Goal: Information Seeking & Learning: Learn about a topic

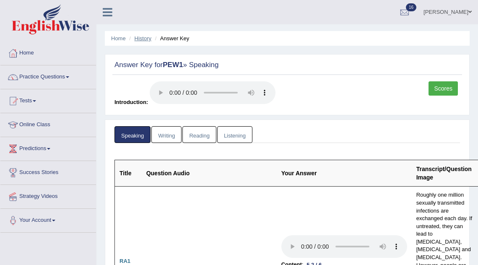
click at [141, 37] on link "History" at bounding box center [143, 38] width 17 height 6
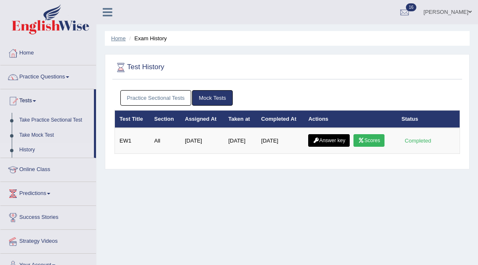
click at [118, 37] on link "Home" at bounding box center [118, 38] width 15 height 6
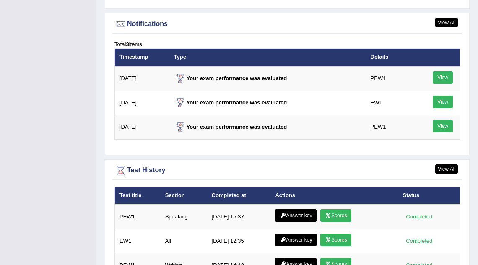
scroll to position [1106, 0]
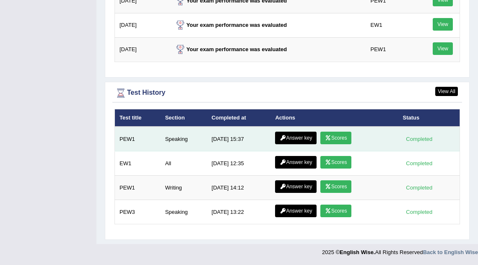
click at [335, 139] on link "Scores" at bounding box center [336, 138] width 31 height 13
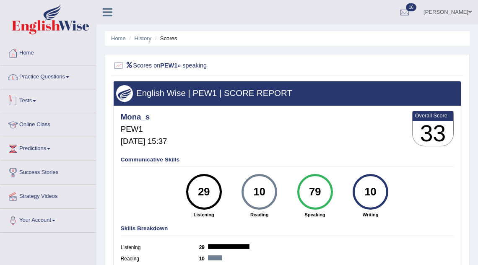
click at [41, 78] on link "Practice Questions" at bounding box center [48, 75] width 96 height 21
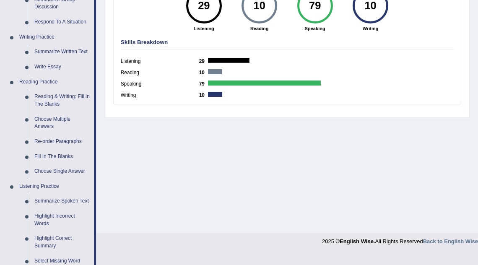
scroll to position [186, 0]
click at [55, 103] on link "Reading & Writing: Fill In The Blanks" at bounding box center [62, 101] width 63 height 22
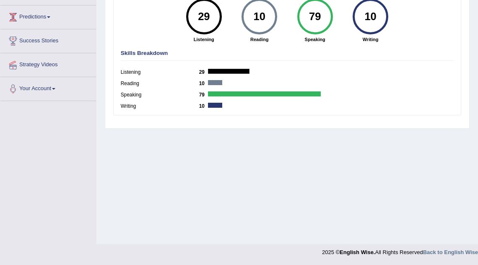
scroll to position [118, 0]
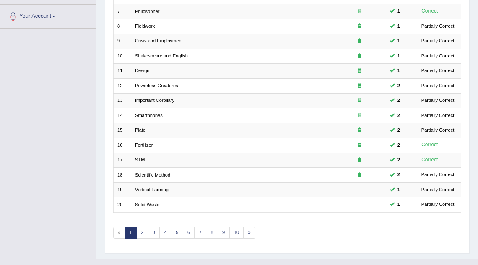
scroll to position [206, 0]
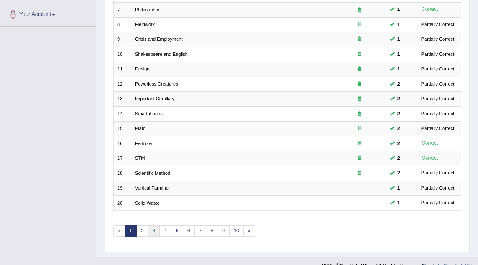
click at [155, 227] on link "3" at bounding box center [154, 231] width 12 height 12
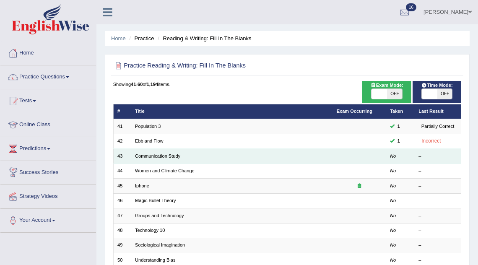
click at [163, 159] on td "Communication Study" at bounding box center [232, 156] width 202 height 15
click at [164, 154] on link "Communication Study" at bounding box center [157, 156] width 45 height 5
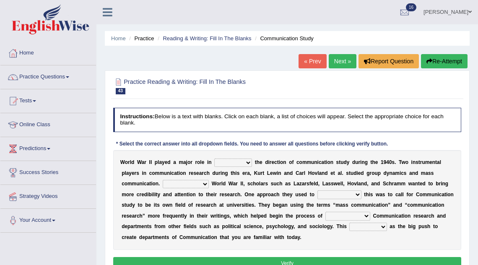
click at [225, 164] on select "shaping sharpening shunning shivering" at bounding box center [233, 163] width 38 height 8
click at [214, 159] on select "shaping sharpening shunning shivering" at bounding box center [233, 163] width 38 height 8
click at [232, 167] on select "shaping sharpening shunning shivering" at bounding box center [233, 163] width 38 height 8
select select "shaping"
click at [214, 159] on select "shaping sharpening shunning shivering" at bounding box center [233, 163] width 38 height 8
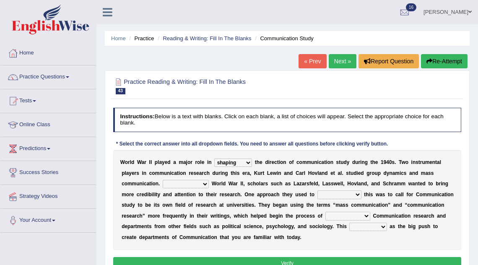
click at [207, 183] on select "Being followed To be followed Following Followed" at bounding box center [186, 184] width 46 height 8
select select "Following"
click at [163, 180] on select "Being followed To be followed Following Followed" at bounding box center [186, 184] width 46 height 8
click at [336, 196] on select "accompany accomplish acknowledge accommodate" at bounding box center [340, 194] width 44 height 8
click at [350, 196] on select "accompany accomplish acknowledge accommodate" at bounding box center [340, 194] width 44 height 8
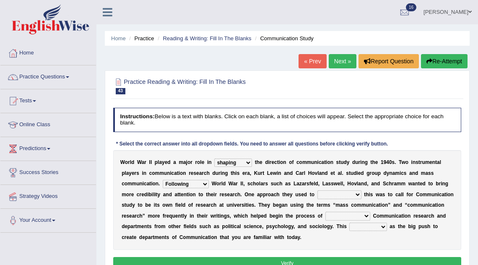
select select "accommodate"
click at [318, 191] on select "accompany accomplish acknowledge accommodate" at bounding box center [340, 194] width 44 height 8
click at [342, 216] on select "discharging distinguishing disputing displaying" at bounding box center [348, 216] width 45 height 8
select select "distinguishing"
click at [326, 212] on select "discharging distinguishing disputing displaying" at bounding box center [348, 216] width 45 height 8
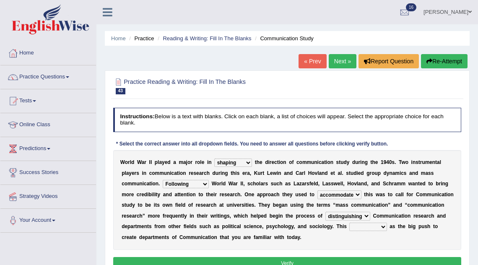
click at [370, 227] on select "served considered regarded provided" at bounding box center [368, 227] width 37 height 8
click at [367, 228] on select "served considered regarded provided" at bounding box center [368, 227] width 37 height 8
select select "provided"
click at [350, 223] on select "served considered regarded provided" at bounding box center [368, 227] width 37 height 8
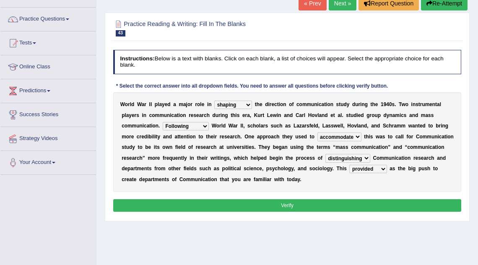
scroll to position [59, 0]
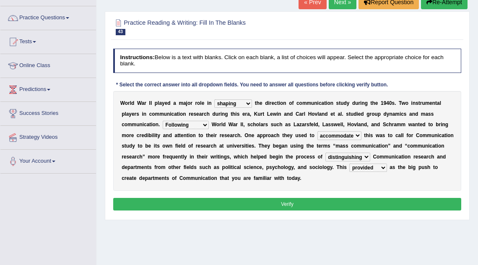
click at [352, 136] on select "accompany accomplish acknowledge accommodate" at bounding box center [340, 135] width 44 height 8
click at [256, 200] on button "Verify" at bounding box center [287, 204] width 349 height 12
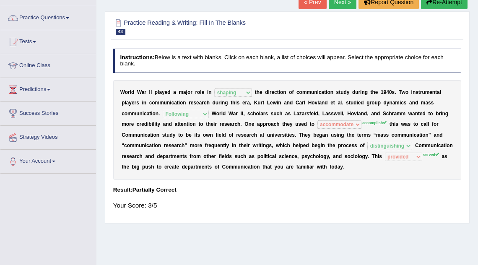
click at [342, 5] on link "Next »" at bounding box center [343, 2] width 28 height 14
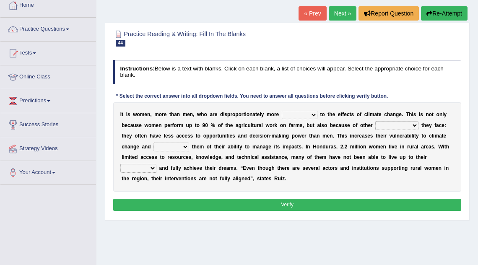
scroll to position [49, 0]
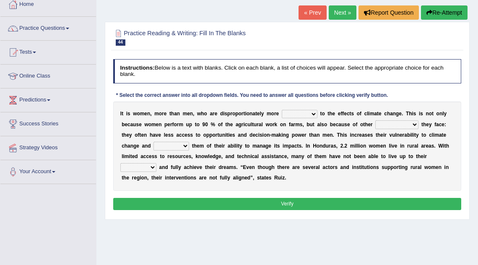
click at [292, 115] on select "defensive beatable vulnerable defective" at bounding box center [300, 114] width 36 height 8
click at [282, 110] on select "defensive beatable vulnerable defective" at bounding box center [300, 114] width 36 height 8
click at [304, 110] on select "defensive beatable vulnerable defective" at bounding box center [300, 114] width 36 height 8
select select "vulnerable"
click at [282, 110] on select "defensive beatable vulnerable defective" at bounding box center [300, 114] width 36 height 8
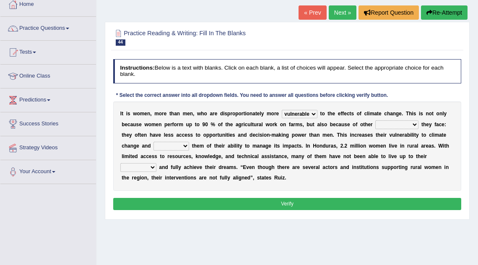
click at [387, 125] on select "chances challenges awkwardness changes" at bounding box center [397, 124] width 43 height 8
select select "challenges"
click at [377, 120] on select "chances challenges awkwardness changes" at bounding box center [397, 124] width 43 height 8
click at [170, 149] on select "deprives caprices deposits thrives" at bounding box center [172, 146] width 36 height 8
select select "deprives"
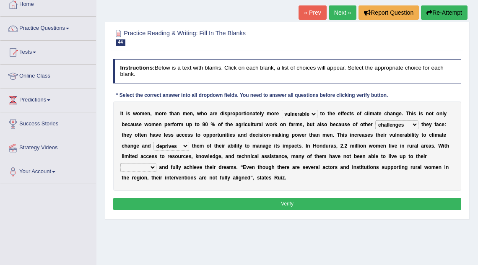
click at [154, 142] on select "deprives caprices deposits thrives" at bounding box center [172, 146] width 36 height 8
click at [176, 150] on select "deprives caprices deposits thrives" at bounding box center [172, 146] width 36 height 8
click at [154, 167] on select "endurance patience capacities publicity" at bounding box center [138, 167] width 36 height 8
select select "capacities"
click at [120, 163] on select "endurance patience capacities publicity" at bounding box center [138, 167] width 36 height 8
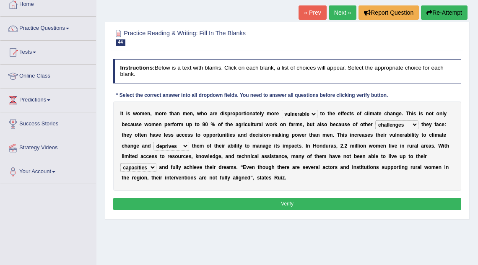
click at [206, 200] on button "Verify" at bounding box center [287, 204] width 349 height 12
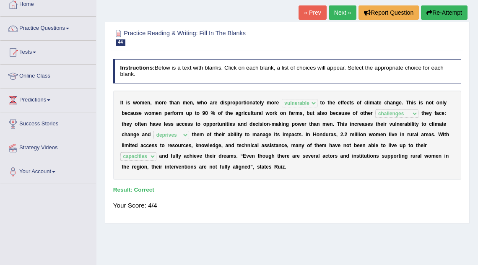
scroll to position [47, 0]
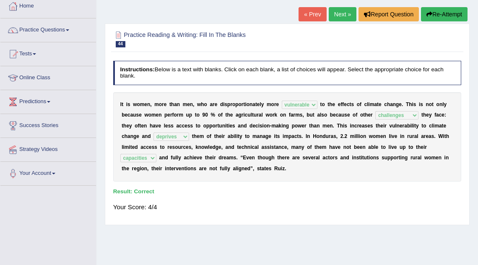
click at [338, 13] on link "Next »" at bounding box center [343, 14] width 28 height 14
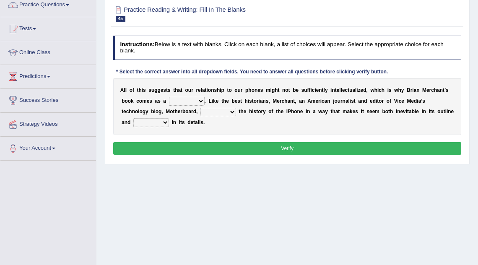
scroll to position [75, 0]
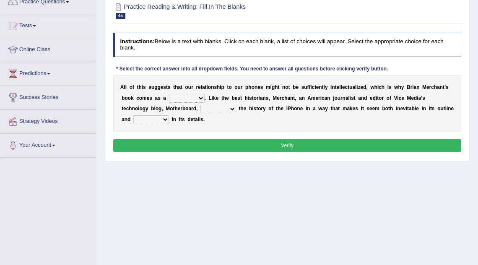
click at [181, 99] on select "privilege relief demotion flash" at bounding box center [187, 98] width 36 height 8
click at [194, 101] on select "privilege relief demotion flash" at bounding box center [187, 98] width 36 height 8
click at [195, 96] on select "privilege relief demotion flash" at bounding box center [187, 98] width 36 height 8
click at [201, 99] on select "privilege relief demotion flash" at bounding box center [187, 98] width 36 height 8
select select "privilege"
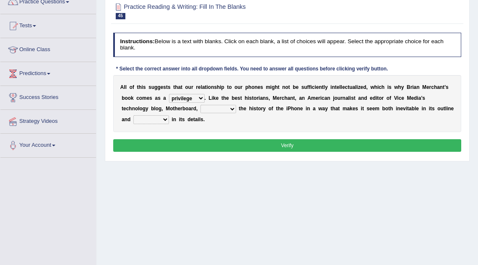
click at [169, 94] on select "privilege relief demotion flash" at bounding box center [187, 98] width 36 height 8
click at [211, 111] on select "enriches unpacks detours contorts" at bounding box center [219, 109] width 36 height 8
click at [152, 119] on select "surprises surprised surprising surprise" at bounding box center [151, 119] width 36 height 8
click at [133, 115] on select "surprises surprised surprising surprise" at bounding box center [151, 119] width 36 height 8
click at [159, 119] on select "surprises surprised surprising surprise" at bounding box center [151, 119] width 36 height 8
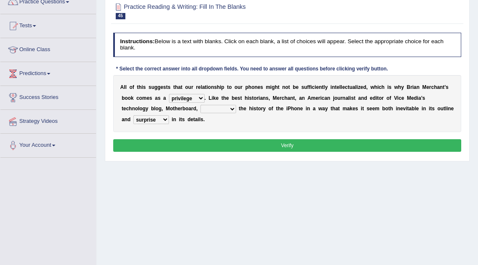
select select "surprises"
click at [133, 115] on select "surprises surprised surprising surprise" at bounding box center [151, 119] width 36 height 8
click at [230, 108] on select "enriches unpacks detours contorts" at bounding box center [219, 109] width 36 height 8
select select "detours"
click at [201, 105] on select "enriches unpacks detours contorts" at bounding box center [219, 109] width 36 height 8
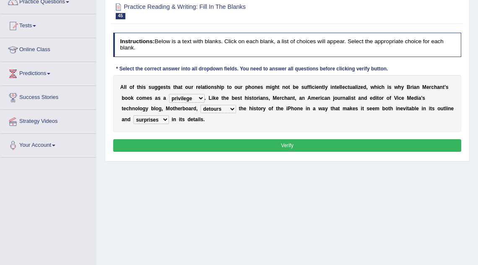
click at [239, 142] on button "Verify" at bounding box center [287, 145] width 349 height 12
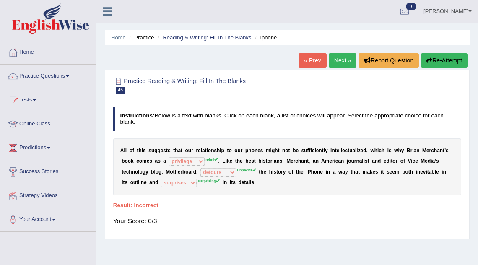
scroll to position [0, 0]
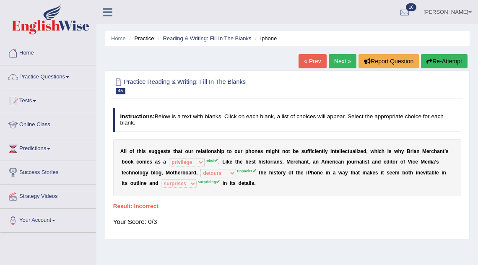
click at [333, 69] on div "« Prev Next » Report Question Re-Attempt" at bounding box center [384, 62] width 171 height 16
click at [333, 66] on link "Next »" at bounding box center [343, 61] width 28 height 14
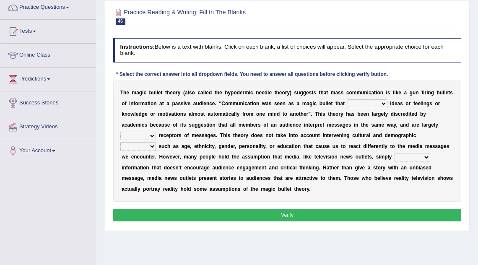
scroll to position [76, 0]
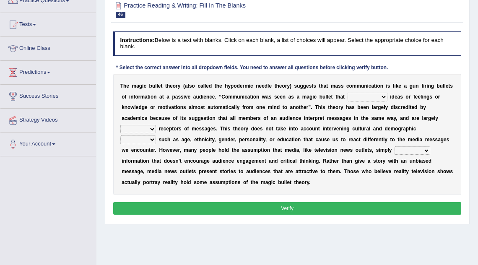
click at [366, 98] on select "transported translated transferred transformed" at bounding box center [368, 97] width 40 height 8
click at [156, 125] on select "negative active positive passive" at bounding box center [138, 129] width 36 height 8
click at [365, 97] on select "transported translated transferred transformed" at bounding box center [368, 97] width 40 height 8
select select "translated"
click at [348, 93] on select "transported translated transferred transformed" at bounding box center [368, 97] width 40 height 8
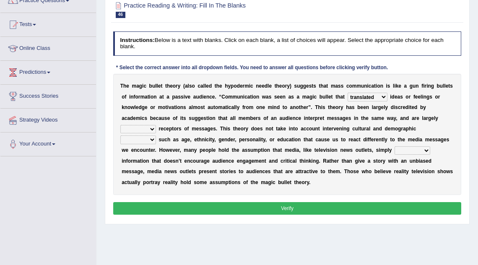
click at [156, 125] on select "negative active positive passive" at bounding box center [138, 129] width 36 height 8
select select "active"
click at [156, 125] on select "negative active positive passive" at bounding box center [138, 129] width 36 height 8
click at [156, 136] on select "variables varies varieties variations" at bounding box center [138, 140] width 36 height 8
select select "varieties"
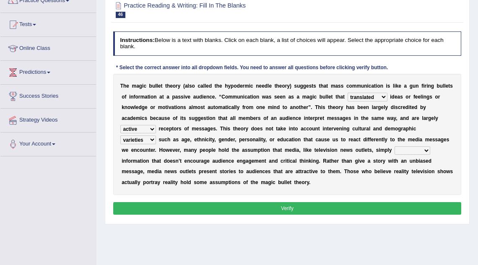
click at [156, 136] on select "variables varies varieties variations" at bounding box center [138, 140] width 36 height 8
click at [395, 154] on select "respond resume release request" at bounding box center [413, 150] width 36 height 8
select select "release"
click at [395, 146] on select "respond resume release request" at bounding box center [413, 150] width 36 height 8
click at [321, 204] on button "Verify" at bounding box center [287, 208] width 349 height 12
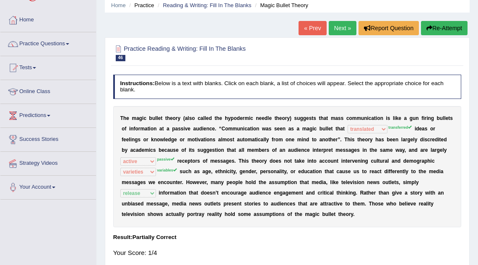
scroll to position [32, 0]
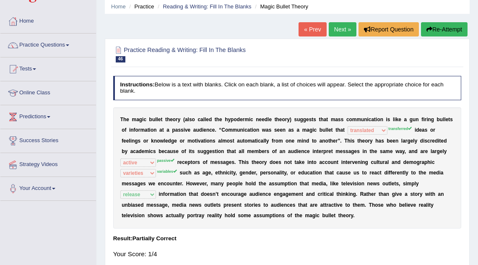
click at [339, 26] on link "Next »" at bounding box center [343, 29] width 28 height 14
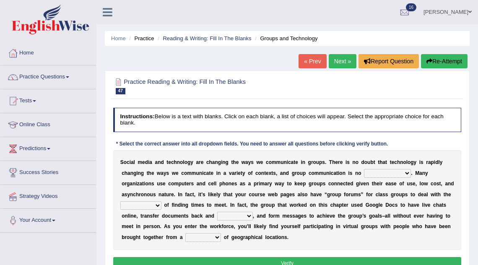
click at [380, 174] on select "exception exemplification extradition excursion" at bounding box center [387, 173] width 47 height 8
select select "exception"
click at [364, 170] on select "exception exemplification extradition excursion" at bounding box center [387, 173] width 47 height 8
click at [151, 206] on select "localities liabilities complexities causalities" at bounding box center [140, 205] width 41 height 8
select select "localities"
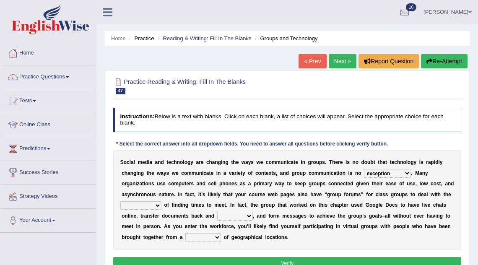
click at [120, 201] on select "localities liabilities complexities causalities" at bounding box center [140, 205] width 41 height 8
click at [235, 217] on select "fill forth toward beyond" at bounding box center [235, 216] width 36 height 8
select select "forth"
click at [217, 212] on select "fill forth toward beyond" at bounding box center [235, 216] width 36 height 8
click at [214, 238] on select "form variety kind variation" at bounding box center [203, 237] width 36 height 8
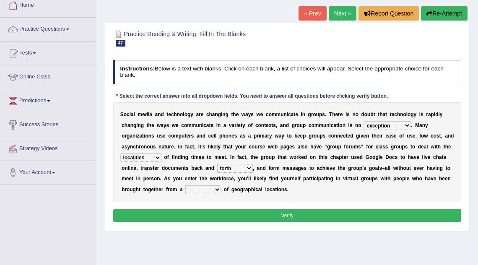
scroll to position [49, 0]
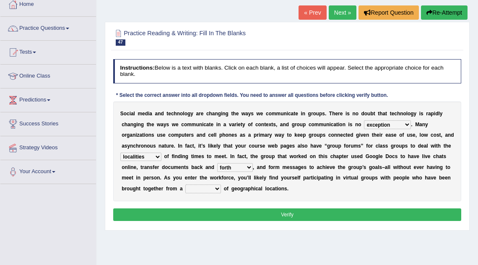
click at [204, 188] on select "form variety kind variation" at bounding box center [203, 189] width 36 height 8
click at [195, 190] on select "form variety kind variation" at bounding box center [203, 189] width 36 height 8
select select "variety"
click at [185, 185] on select "form variety kind variation" at bounding box center [203, 189] width 36 height 8
click at [217, 213] on button "Verify" at bounding box center [287, 215] width 349 height 12
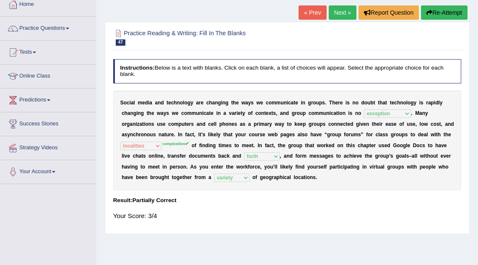
click at [339, 17] on link "Next »" at bounding box center [343, 12] width 28 height 14
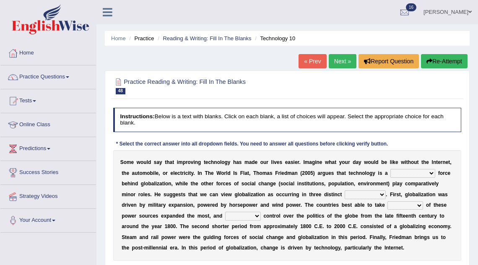
click at [412, 175] on select "driving demeaning distinguishing demanding" at bounding box center [413, 173] width 45 height 8
select select "driving"
click at [391, 170] on select "driving demeaning distinguishing demanding" at bounding box center [413, 173] width 45 height 8
click at [347, 197] on select "periods periodicals perspectives perceptions" at bounding box center [365, 194] width 41 height 8
select select "periods"
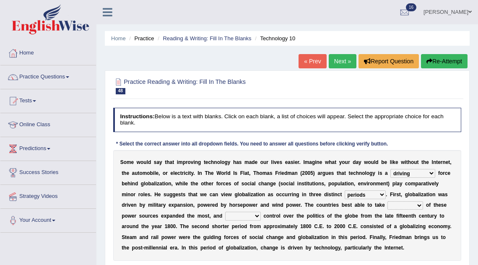
click at [345, 191] on select "periods periodicals perspectives perceptions" at bounding box center [365, 194] width 41 height 8
click at [389, 208] on select "action advantage account care" at bounding box center [406, 205] width 36 height 8
select select "advantage"
click at [388, 201] on select "action advantage account care" at bounding box center [406, 205] width 36 height 8
click at [225, 219] on select "exist extract exert expect" at bounding box center [243, 216] width 36 height 8
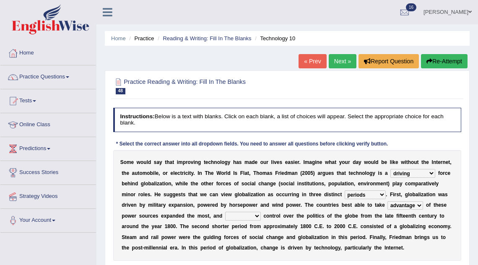
select select "expect"
click at [225, 212] on select "exist extract exert expect" at bounding box center [243, 216] width 36 height 8
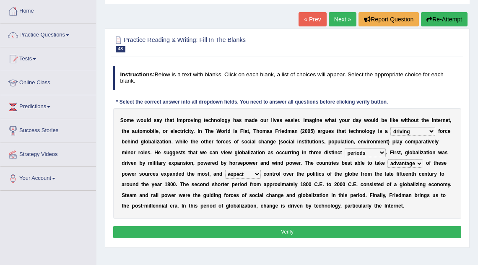
scroll to position [41, 0]
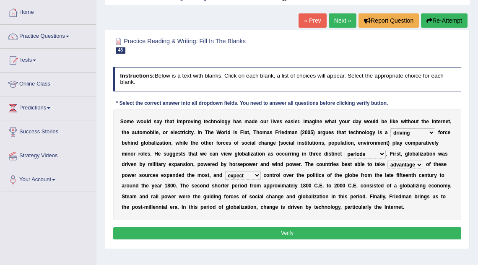
click at [412, 134] on select "driving demeaning distinguishing demanding" at bounding box center [413, 132] width 45 height 8
click at [420, 135] on select "driving demeaning distinguishing demanding" at bounding box center [413, 132] width 45 height 8
select select "demeaning"
click at [391, 128] on select "driving demeaning distinguishing demanding" at bounding box center [413, 132] width 45 height 8
click at [287, 230] on button "Verify" at bounding box center [287, 233] width 349 height 12
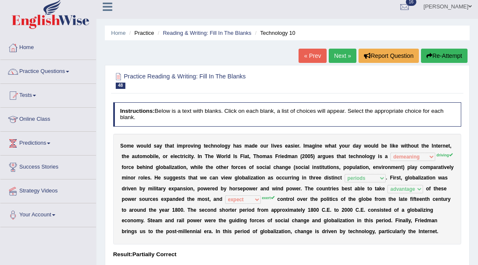
scroll to position [0, 0]
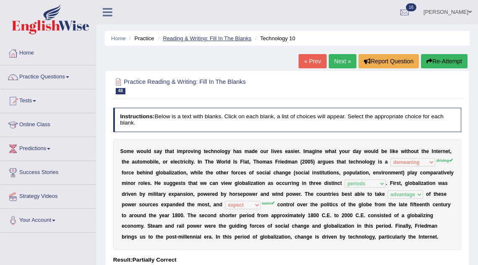
click at [196, 36] on link "Reading & Writing: Fill In The Blanks" at bounding box center [207, 38] width 89 height 6
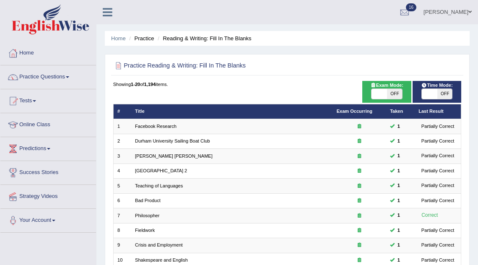
click at [392, 92] on span "OFF" at bounding box center [394, 94] width 15 height 10
checkbox input "true"
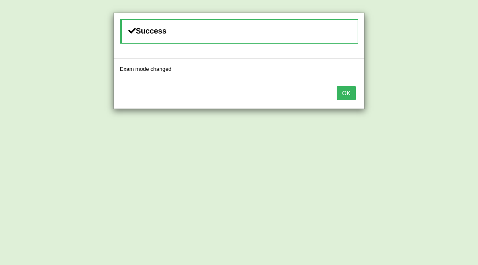
click at [347, 88] on button "OK" at bounding box center [346, 93] width 19 height 14
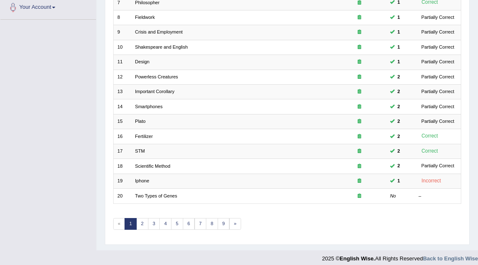
scroll to position [216, 0]
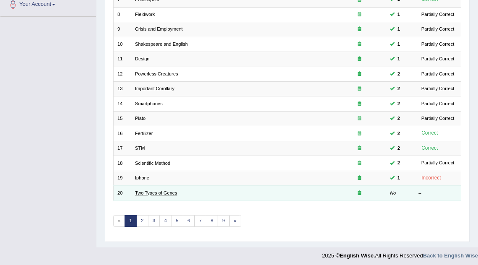
click at [154, 190] on link "Two Types of Genes" at bounding box center [156, 192] width 42 height 5
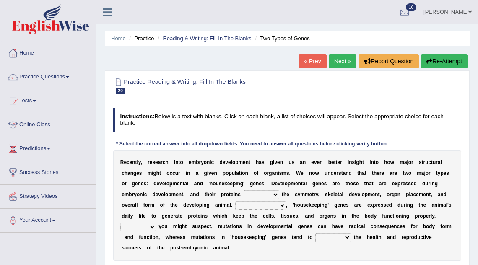
click at [206, 39] on link "Reading & Writing: Fill In The Blanks" at bounding box center [207, 38] width 89 height 6
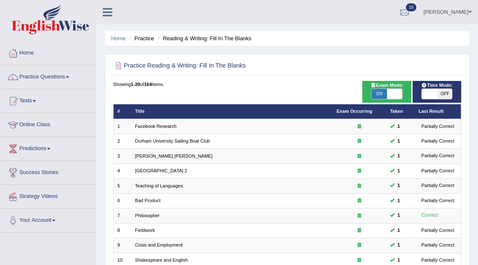
click at [442, 90] on span "OFF" at bounding box center [445, 94] width 15 height 10
checkbox input "true"
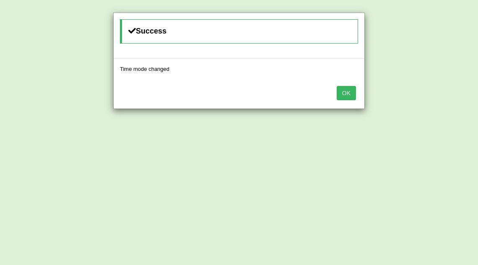
click at [342, 88] on button "OK" at bounding box center [346, 93] width 19 height 14
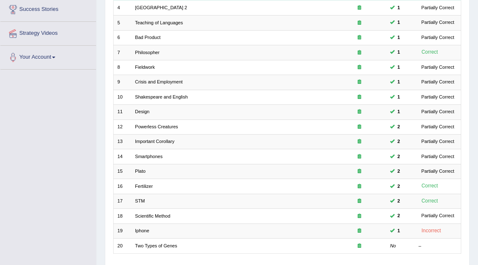
scroll to position [216, 0]
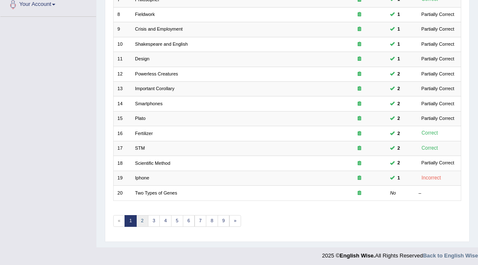
click at [142, 217] on link "2" at bounding box center [142, 221] width 12 height 12
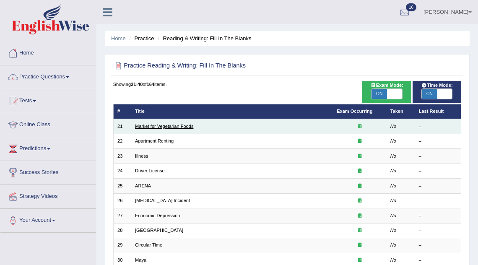
click at [160, 128] on link "Market for Vegetarian Foods" at bounding box center [164, 126] width 58 height 5
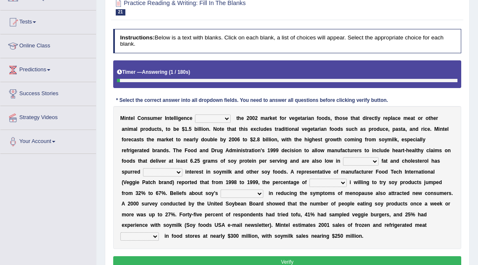
scroll to position [80, 0]
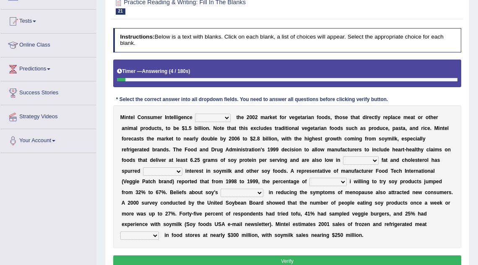
click at [219, 120] on select "deals fulfills creates estimates" at bounding box center [213, 118] width 36 height 8
click at [195, 114] on select "deals fulfills creates estimates" at bounding box center [213, 118] width 36 height 8
click at [222, 119] on select "deals fulfills creates estimates" at bounding box center [213, 118] width 36 height 8
select select "creates"
click at [195, 114] on select "deals fulfills creates estimates" at bounding box center [213, 118] width 36 height 8
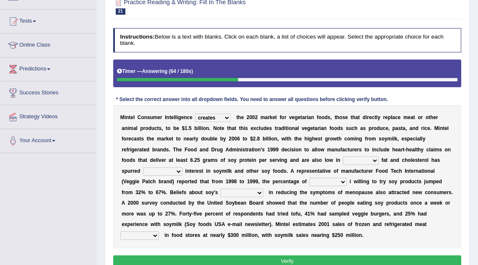
click at [369, 162] on select "saturated solid acid liquid" at bounding box center [361, 161] width 36 height 8
select select "saturated"
click at [343, 157] on select "saturated solid acid liquid" at bounding box center [361, 161] width 36 height 8
click at [172, 170] on select "good big tremendous extreme" at bounding box center [162, 171] width 39 height 8
select select "extreme"
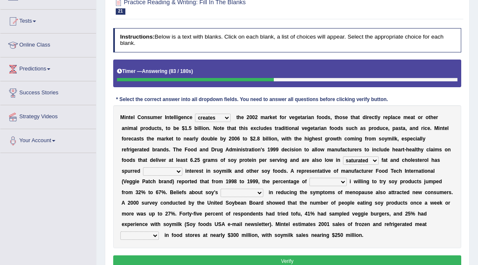
click at [143, 167] on select "good big tremendous extreme" at bounding box center [162, 171] width 39 height 8
click at [310, 183] on select "guests consumers customers clients" at bounding box center [328, 182] width 37 height 8
select select "consumers"
click at [310, 178] on select "guests consumers customers clients" at bounding box center [328, 182] width 37 height 8
click at [320, 180] on select "guests consumers customers clients" at bounding box center [328, 182] width 37 height 8
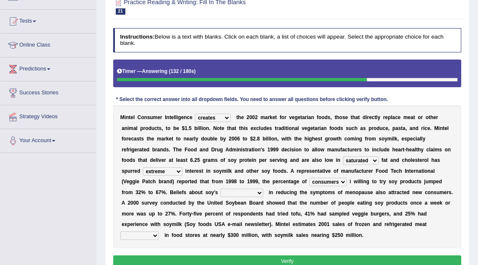
click at [232, 192] on select "effectiveness timeliness efficiency goodness" at bounding box center [242, 193] width 42 height 8
select select "effectiveness"
click at [221, 189] on select "effectiveness timeliness efficiency goodness" at bounding box center [242, 193] width 42 height 8
click at [159, 232] on select "foods choices staffs alternatives" at bounding box center [139, 236] width 39 height 8
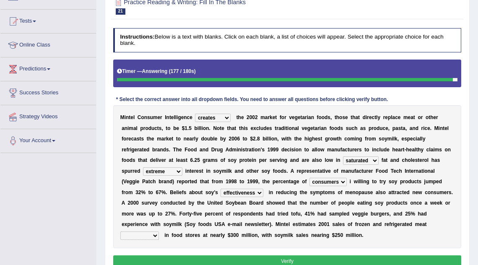
select select "alternatives"
click at [159, 232] on select "foods choices staffs alternatives" at bounding box center [139, 236] width 39 height 8
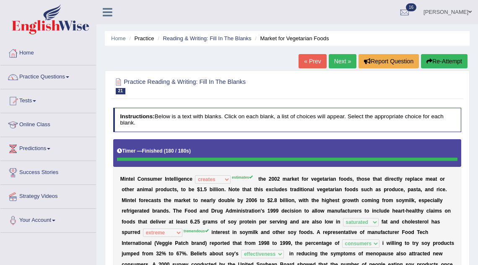
scroll to position [0, 0]
click at [341, 62] on link "Next »" at bounding box center [343, 61] width 28 height 14
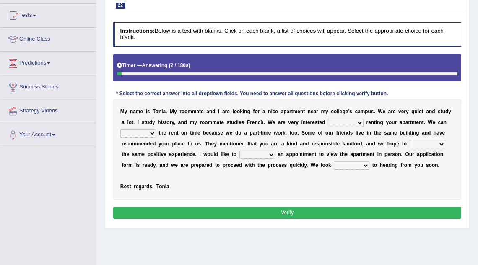
scroll to position [86, 0]
click at [352, 123] on select "for about at in" at bounding box center [346, 123] width 36 height 8
select select "in"
click at [328, 119] on select "for about at in" at bounding box center [346, 123] width 36 height 8
click at [151, 133] on select "afford get pay bring" at bounding box center [138, 133] width 36 height 8
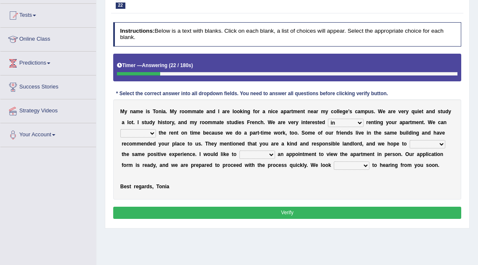
select select "pay"
click at [120, 129] on select "afford get pay bring" at bounding box center [138, 133] width 36 height 8
click at [417, 144] on select "form meet have decide" at bounding box center [428, 144] width 36 height 8
select select "have"
click at [410, 140] on select "form meet have decide" at bounding box center [428, 144] width 36 height 8
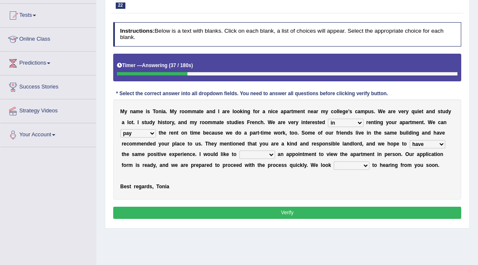
click at [252, 154] on select "own recall revise make" at bounding box center [258, 155] width 36 height 8
select select "make"
click at [240, 151] on select "own recall revise make" at bounding box center [258, 155] width 36 height 8
click at [350, 165] on select "around out in forward" at bounding box center [352, 166] width 36 height 8
select select "forward"
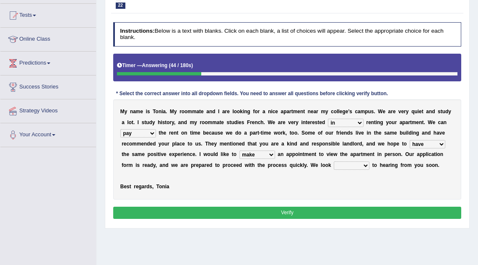
click at [334, 162] on select "around out in forward" at bounding box center [352, 166] width 36 height 8
click at [319, 211] on button "Verify" at bounding box center [287, 213] width 349 height 12
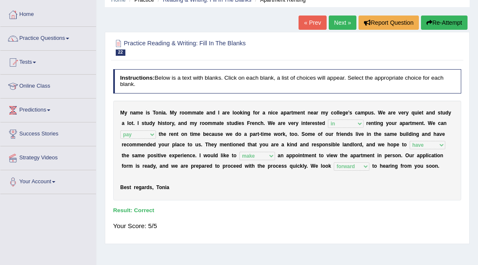
scroll to position [0, 0]
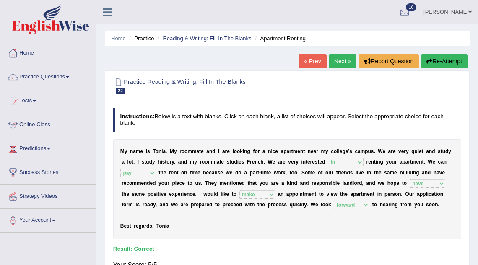
click at [337, 57] on link "Next »" at bounding box center [343, 61] width 28 height 14
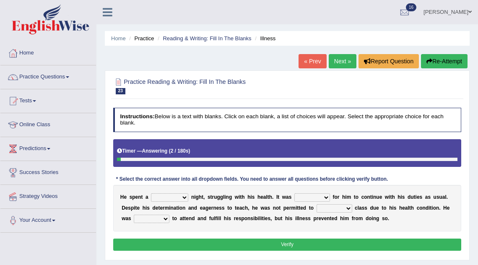
click at [170, 197] on select "cheerful restful meaningful painful" at bounding box center [169, 197] width 37 height 8
select select "painful"
click at [151, 193] on select "cheerful restful meaningful painful" at bounding box center [169, 197] width 37 height 8
click at [305, 198] on select "enjoyable simple difficult natural" at bounding box center [313, 197] width 36 height 8
select select "difficult"
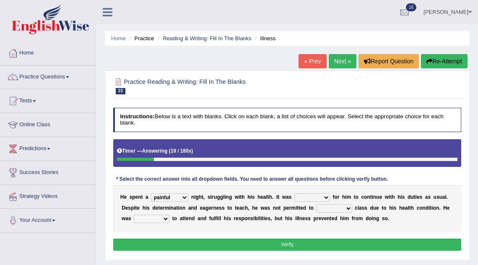
click at [295, 193] on select "enjoyable simple difficult natural" at bounding box center [313, 197] width 36 height 8
click at [325, 211] on select "teach leave cancel attend" at bounding box center [335, 208] width 36 height 8
select select "leave"
click at [317, 204] on select "teach leave cancel attend" at bounding box center [335, 208] width 36 height 8
click at [153, 222] on select "anxious forced lazy happy" at bounding box center [152, 219] width 36 height 8
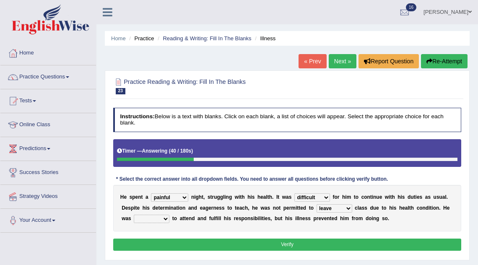
select select "forced"
click at [134, 215] on select "anxious forced lazy happy" at bounding box center [152, 219] width 36 height 8
click at [264, 242] on button "Verify" at bounding box center [287, 245] width 349 height 12
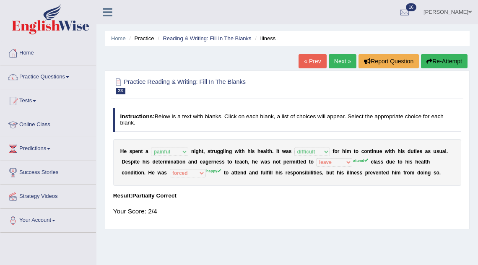
click at [336, 56] on link "Next »" at bounding box center [343, 61] width 28 height 14
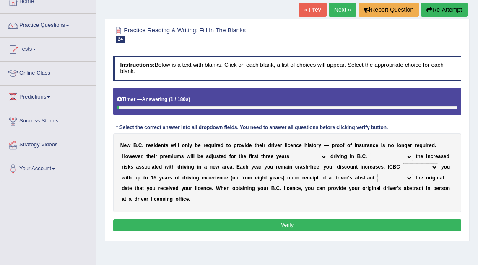
scroll to position [52, 0]
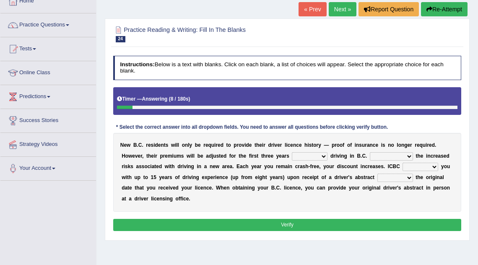
click at [313, 156] on select "within among against of" at bounding box center [310, 156] width 36 height 8
select select "of"
click at [292, 152] on select "within among against of" at bounding box center [310, 156] width 36 height 8
click at [386, 155] on select "depending on as for due to thanks to" at bounding box center [391, 156] width 43 height 8
select select "due to"
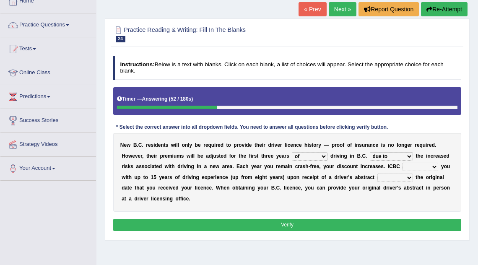
click at [370, 152] on select "depending on as for due to thanks to" at bounding box center [391, 156] width 43 height 8
click at [391, 155] on select "depending on as for due to thanks to" at bounding box center [391, 156] width 43 height 8
click at [423, 168] on select "credited crediting credit will credit" at bounding box center [421, 167] width 36 height 8
select select "will credit"
click at [403, 163] on select "credited crediting credit will credit" at bounding box center [421, 167] width 36 height 8
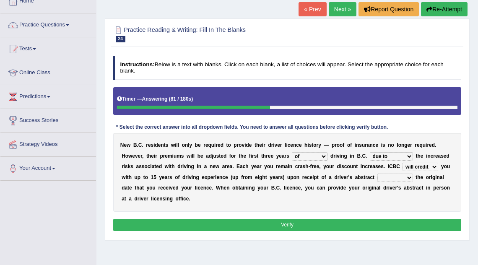
click at [399, 177] on select "showing show shows shown" at bounding box center [396, 178] width 36 height 8
select select "shows"
click at [378, 174] on select "showing show shows shown" at bounding box center [396, 178] width 36 height 8
click at [250, 228] on button "Verify" at bounding box center [287, 225] width 349 height 12
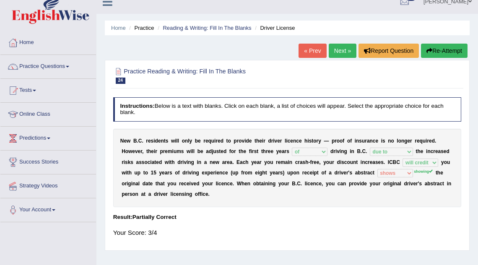
scroll to position [10, 0]
click at [341, 57] on link "Next »" at bounding box center [343, 51] width 28 height 14
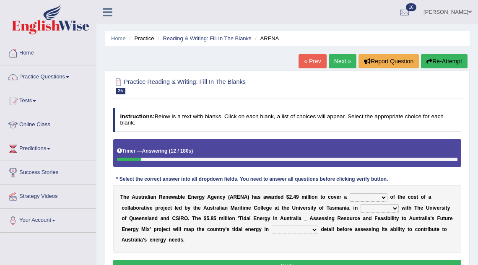
click at [371, 197] on select "wholesome total portion worth" at bounding box center [369, 197] width 38 height 8
select select "total"
click at [350, 193] on select "wholesome total portion worth" at bounding box center [369, 197] width 38 height 8
click at [378, 209] on select "disguise contrast partnership revenge" at bounding box center [380, 208] width 38 height 8
select select "partnership"
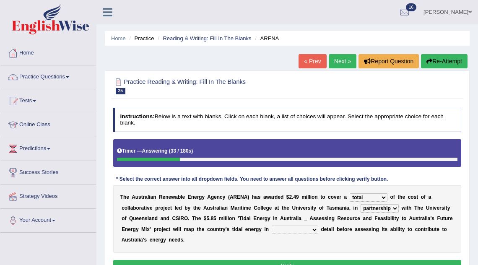
click at [361, 204] on select "disguise contrast partnership revenge" at bounding box center [380, 208] width 38 height 8
click at [286, 231] on select "unexpected unforgiven universal unprecedented" at bounding box center [295, 230] width 47 height 8
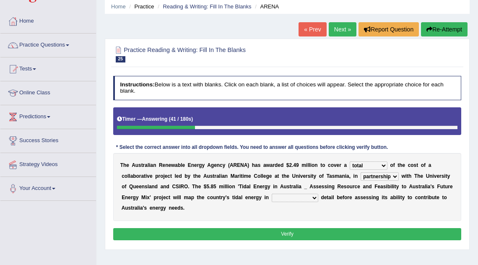
scroll to position [32, 0]
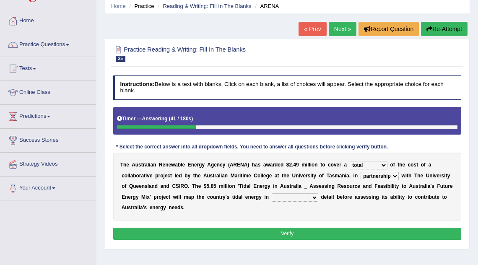
click at [309, 198] on select "unexpected unforgiven universal unprecedented" at bounding box center [295, 197] width 47 height 8
select select "unexpected"
click at [272, 193] on select "unexpected unforgiven universal unprecedented" at bounding box center [295, 197] width 47 height 8
click at [330, 234] on button "Verify" at bounding box center [287, 234] width 349 height 12
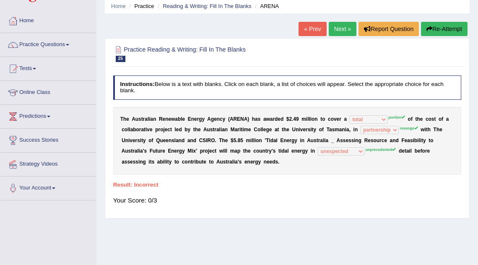
click at [331, 30] on link "Next »" at bounding box center [343, 29] width 28 height 14
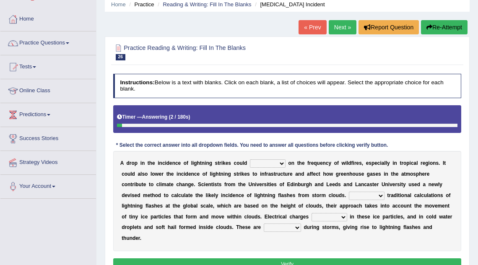
scroll to position [35, 0]
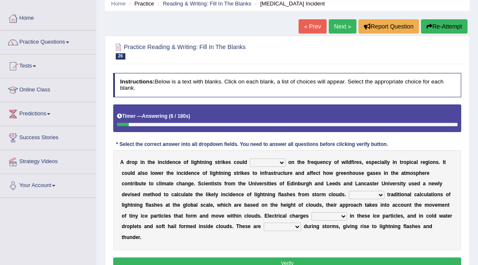
click at [270, 161] on select "dwell focus impact depend" at bounding box center [268, 163] width 36 height 8
select select "impact"
click at [250, 159] on select "dwell focus impact depend" at bounding box center [268, 163] width 36 height 8
click at [378, 195] on select "Unlike Unless Except Besides" at bounding box center [367, 195] width 36 height 8
select select "Unlike"
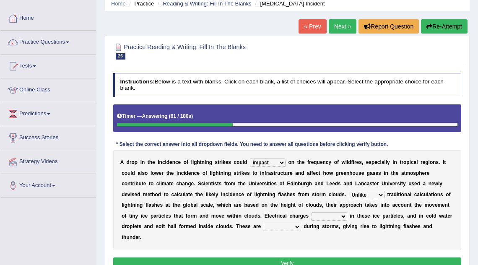
click at [349, 191] on select "Unlike Unless Except Besides" at bounding box center [367, 195] width 36 height 8
click at [324, 218] on select "run off build up mess up zoom in" at bounding box center [330, 216] width 36 height 8
select select "build up"
click at [312, 212] on select "run off build up mess up zoom in" at bounding box center [330, 216] width 36 height 8
click at [280, 226] on select "collected diverted rounded discharged" at bounding box center [282, 227] width 37 height 8
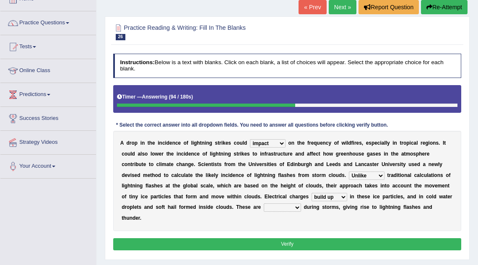
scroll to position [64, 0]
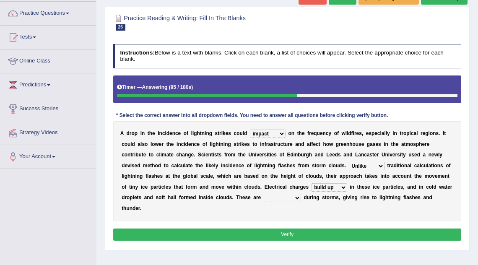
click at [286, 198] on select "collected diverted rounded discharged" at bounding box center [282, 198] width 37 height 8
select select "discharged"
click at [264, 194] on select "collected diverted rounded discharged" at bounding box center [282, 198] width 37 height 8
click at [370, 166] on select "Unlike Unless Except Besides" at bounding box center [367, 166] width 36 height 8
click at [346, 229] on button "Verify" at bounding box center [287, 235] width 349 height 12
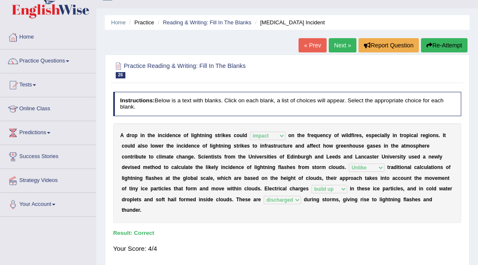
scroll to position [1, 0]
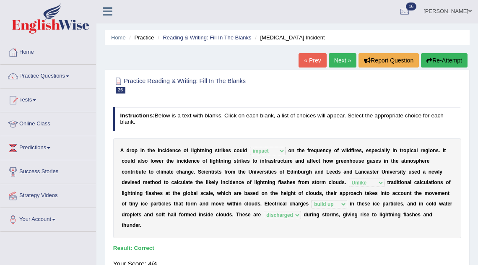
click at [341, 63] on link "Next »" at bounding box center [343, 60] width 28 height 14
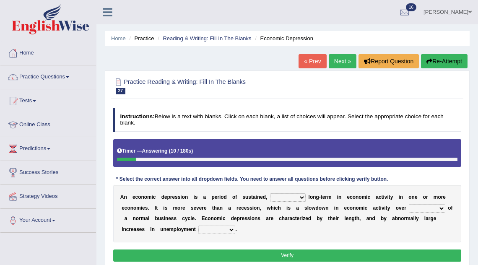
click at [288, 198] on select "variation promotion downturn reduction" at bounding box center [288, 197] width 36 height 8
click at [423, 210] on select "an era the course a tally the year" at bounding box center [427, 208] width 36 height 8
click at [409, 204] on select "an era the course a tally the year" at bounding box center [427, 208] width 36 height 8
click at [440, 208] on select "an era the course a tally the year" at bounding box center [427, 208] width 36 height 8
select select "the year"
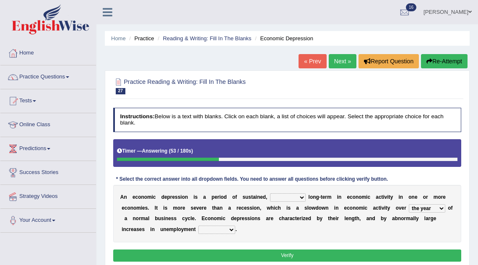
click at [409, 204] on select "an era the course a tally the year" at bounding box center [427, 208] width 36 height 8
click at [208, 228] on select "calculation bias ratio rate" at bounding box center [216, 230] width 37 height 8
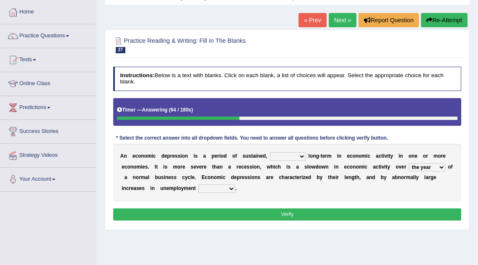
scroll to position [46, 0]
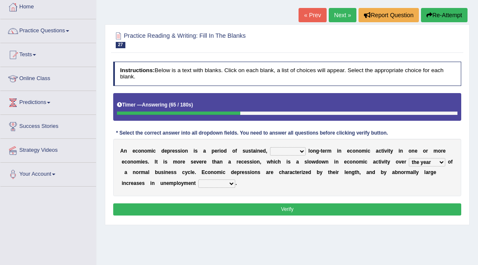
click at [216, 180] on select "calculation bias ratio rate" at bounding box center [216, 184] width 37 height 8
select select "ratio"
click at [198, 180] on select "calculation bias ratio rate" at bounding box center [216, 184] width 37 height 8
click at [221, 182] on select "calculation bias ratio rate" at bounding box center [216, 184] width 37 height 8
click at [297, 151] on select "variation promotion downturn reduction" at bounding box center [288, 151] width 36 height 8
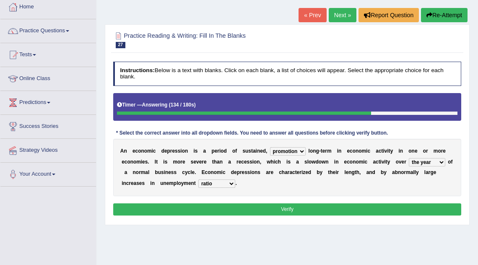
click at [270, 147] on select "variation promotion downturn reduction" at bounding box center [288, 151] width 36 height 8
click at [291, 150] on select "variation promotion downturn reduction" at bounding box center [288, 151] width 36 height 8
select select "reduction"
click at [270, 147] on select "variation promotion downturn reduction" at bounding box center [288, 151] width 36 height 8
click at [296, 210] on button "Verify" at bounding box center [287, 210] width 349 height 12
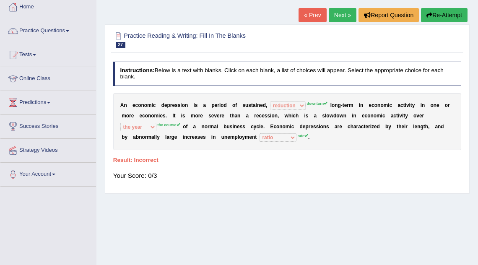
click at [342, 10] on link "Next »" at bounding box center [343, 15] width 28 height 14
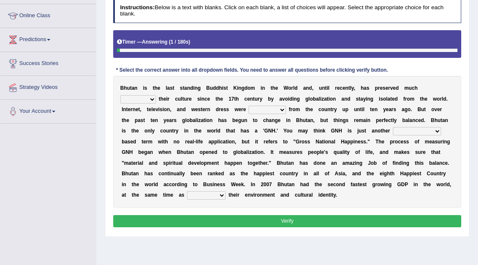
scroll to position [110, 0]
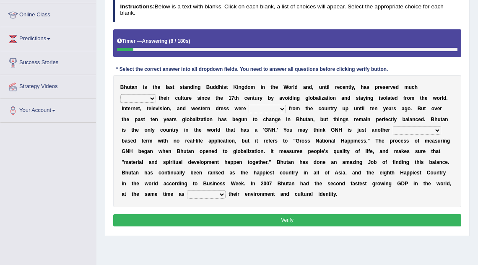
click at [156, 94] on select "of about to for" at bounding box center [138, 98] width 36 height 8
select select "of"
click at [156, 94] on select "of about to for" at bounding box center [138, 98] width 36 height 8
click at [249, 110] on select "summoned observed displayed banned" at bounding box center [267, 109] width 37 height 8
select select "banned"
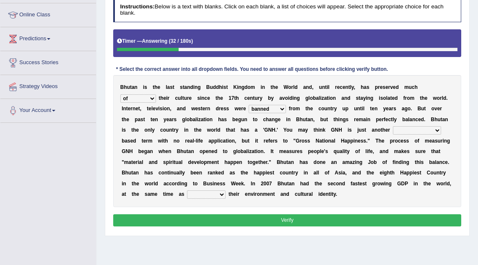
click at [249, 105] on select "summoned observed displayed banned" at bounding box center [267, 109] width 37 height 8
click at [393, 130] on select "statistically barely overwhelmingly roughly" at bounding box center [417, 130] width 48 height 8
select select "statistically"
click at [393, 126] on select "statistically barely overwhelmingly roughly" at bounding box center [417, 130] width 48 height 8
click at [187, 194] on select "demeaning intruding maintaining mourning" at bounding box center [206, 194] width 39 height 8
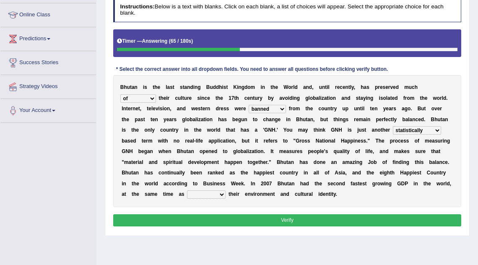
select select "maintaining"
click at [187, 190] on select "demeaning intruding maintaining mourning" at bounding box center [206, 194] width 39 height 8
click at [230, 219] on button "Verify" at bounding box center [287, 220] width 349 height 12
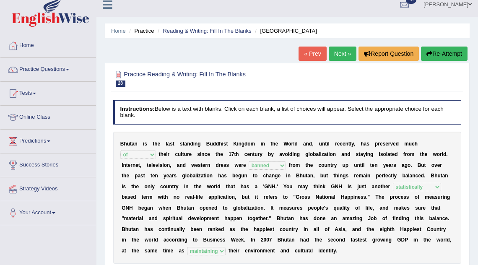
scroll to position [0, 0]
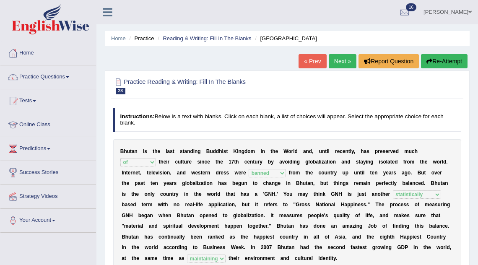
click at [342, 59] on link "Next »" at bounding box center [343, 61] width 28 height 14
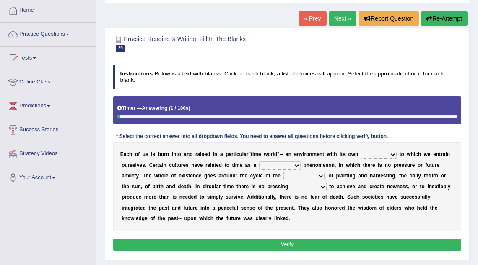
scroll to position [50, 0]
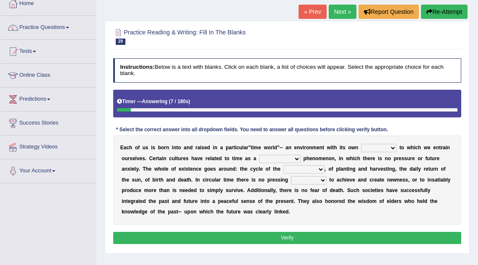
click at [380, 149] on select "area shape rhythm inclination" at bounding box center [379, 148] width 36 height 8
select select "shape"
click at [361, 144] on select "area shape rhythm inclination" at bounding box center [379, 148] width 36 height 8
click at [284, 159] on select "cyclical conventional recycling cylindrical" at bounding box center [280, 159] width 42 height 8
select select "conventional"
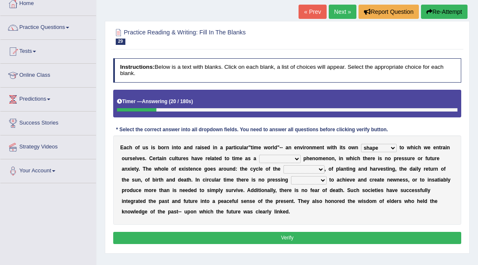
click at [259, 155] on select "cyclical conventional recycling cylindrical" at bounding box center [280, 159] width 42 height 8
click at [301, 171] on select "days seasons arrangement periods" at bounding box center [304, 169] width 41 height 8
select select "seasons"
click at [284, 165] on select "days seasons arrangement periods" at bounding box center [304, 169] width 41 height 8
click at [300, 180] on select "issue point cause need" at bounding box center [309, 180] width 36 height 8
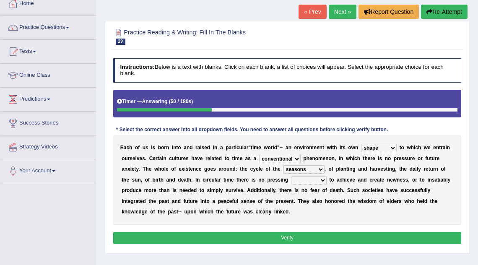
select select "need"
click at [291, 176] on select "issue point cause need" at bounding box center [309, 180] width 36 height 8
click at [299, 237] on button "Verify" at bounding box center [287, 238] width 349 height 12
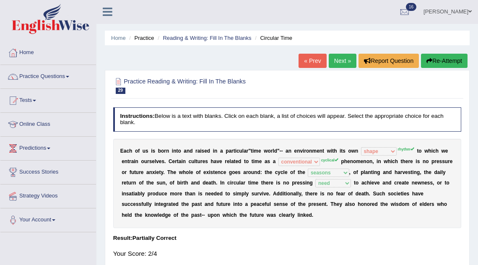
scroll to position [0, 0]
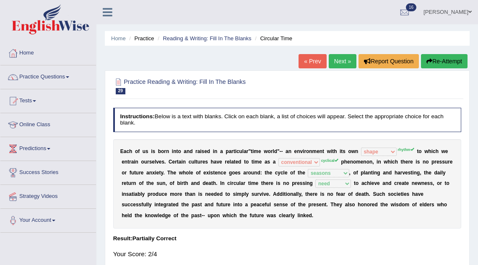
click at [343, 63] on link "Next »" at bounding box center [343, 61] width 28 height 14
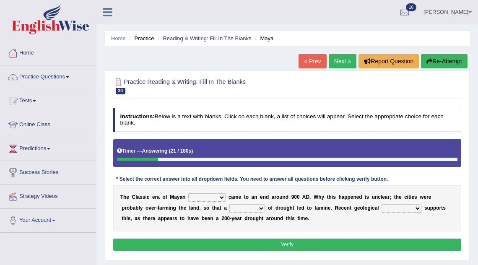
click at [196, 197] on select "community society civilization class" at bounding box center [206, 197] width 37 height 8
click at [188, 193] on select "community society civilization class" at bounding box center [206, 197] width 37 height 8
click at [206, 197] on select "community society civilization class" at bounding box center [206, 197] width 37 height 8
select select "civilization"
click at [188, 193] on select "community society civilization class" at bounding box center [206, 197] width 37 height 8
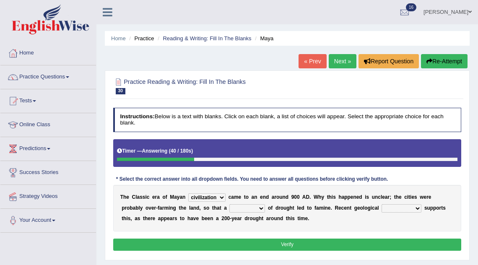
click at [230, 208] on select "time period range phase" at bounding box center [248, 208] width 36 height 8
select select "time"
click at [230, 204] on select "time period range phase" at bounding box center [248, 208] width 36 height 8
click at [382, 209] on select "research test examination exploitation" at bounding box center [402, 208] width 40 height 8
select select "examination"
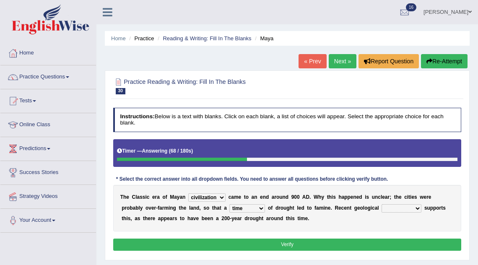
click at [382, 204] on select "research test examination exploitation" at bounding box center [402, 208] width 40 height 8
click at [333, 242] on button "Verify" at bounding box center [287, 245] width 349 height 12
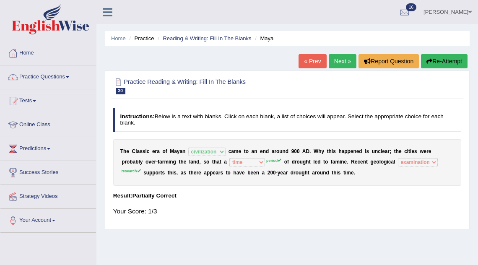
click at [338, 62] on link "Next »" at bounding box center [343, 61] width 28 height 14
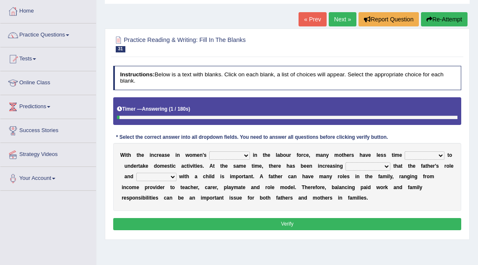
scroll to position [44, 0]
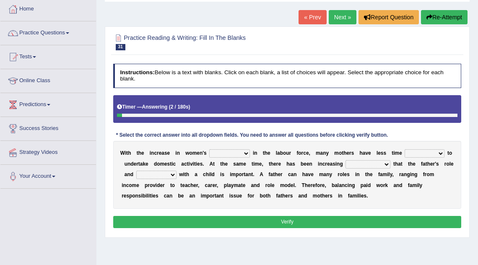
click at [219, 153] on select "attendance substitution participation definition" at bounding box center [229, 153] width 41 height 8
select select "participation"
click at [209, 149] on select "attendance substitution participation definition" at bounding box center [229, 153] width 41 height 8
click at [410, 153] on select "available related consumable useful" at bounding box center [425, 153] width 40 height 8
select select "available"
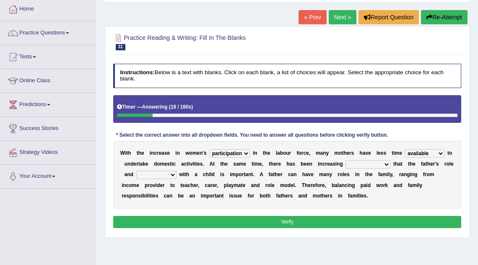
click at [405, 149] on select "available related consumable useful" at bounding box center [425, 153] width 40 height 8
click at [419, 154] on select "available related consumable useful" at bounding box center [425, 153] width 40 height 8
click at [405, 149] on select "available related consumable useful" at bounding box center [425, 153] width 40 height 8
click at [354, 165] on select "recognition discrimination resolution recreation" at bounding box center [368, 164] width 45 height 8
select select "discrimination"
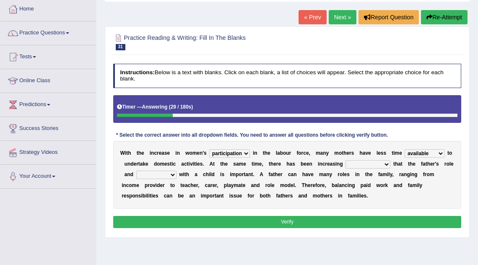
click at [346, 160] on select "recognition discrimination resolution recreation" at bounding box center [368, 164] width 45 height 8
click at [153, 175] on select "scholarship realtionship worship employment" at bounding box center [156, 175] width 40 height 8
select select "realtionship"
click at [136, 171] on select "scholarship realtionship worship employment" at bounding box center [156, 175] width 40 height 8
click at [279, 220] on button "Verify" at bounding box center [287, 222] width 349 height 12
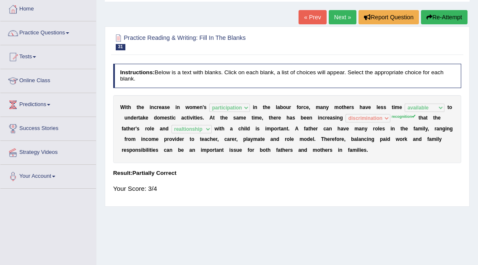
click at [339, 18] on link "Next »" at bounding box center [343, 17] width 28 height 14
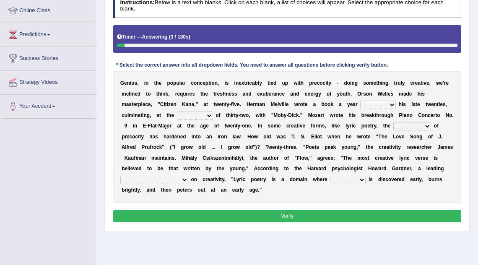
scroll to position [115, 0]
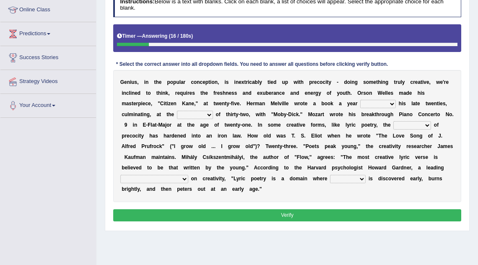
click at [378, 105] on select "on without through over" at bounding box center [378, 104] width 36 height 8
click at [362, 100] on select "on without through over" at bounding box center [378, 104] width 36 height 8
click at [374, 104] on select "on without through over" at bounding box center [378, 104] width 36 height 8
select select "through"
click at [362, 100] on select "on without through over" at bounding box center [378, 104] width 36 height 8
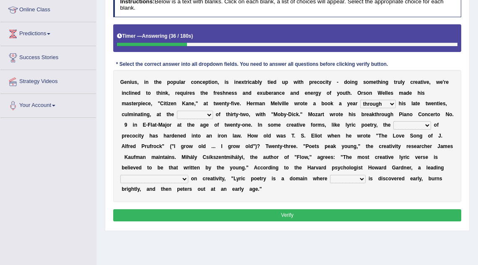
click at [207, 111] on select "proportion rate age cost" at bounding box center [195, 115] width 36 height 8
select select "age"
click at [177, 111] on select "proportion rate age cost" at bounding box center [195, 115] width 36 height 8
click at [416, 125] on select "junction importance structure inferiority" at bounding box center [413, 125] width 38 height 8
select select "importance"
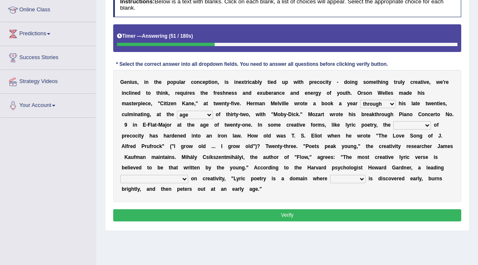
click at [406, 121] on select "junction importance structure inferiority" at bounding box center [413, 125] width 38 height 8
click at [420, 125] on select "junction importance structure inferiority" at bounding box center [413, 125] width 38 height 8
click at [406, 121] on select "junction importance structure inferiority" at bounding box center [413, 125] width 38 height 8
click at [138, 176] on select "master supremacy authority atheist" at bounding box center [154, 179] width 68 height 8
select select "supremacy"
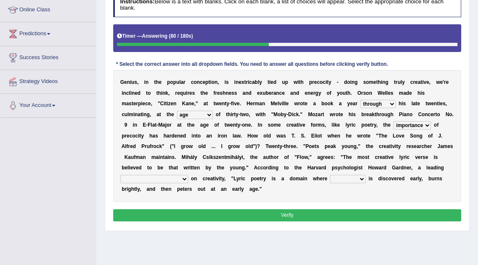
click at [120, 175] on select "master supremacy authority atheist" at bounding box center [154, 179] width 68 height 8
click at [330, 178] on select "fire derk offender talent" at bounding box center [348, 179] width 36 height 8
select select "talent"
click at [330, 175] on select "fire derk offender talent" at bounding box center [348, 179] width 36 height 8
click at [291, 216] on button "Verify" at bounding box center [287, 215] width 349 height 12
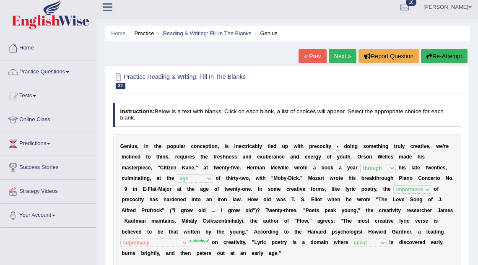
scroll to position [0, 0]
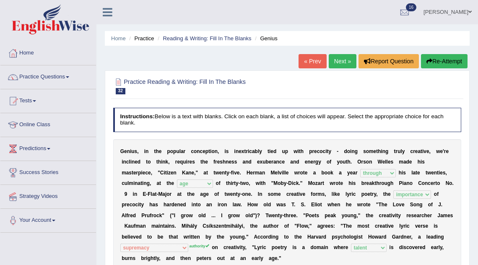
click at [311, 63] on link "« Prev" at bounding box center [313, 61] width 28 height 14
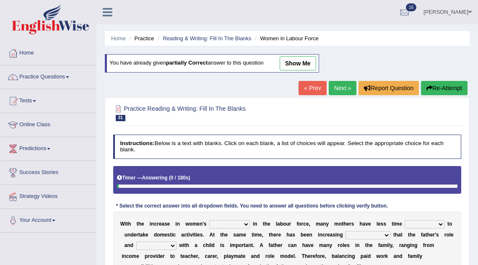
click at [336, 84] on link "Next »" at bounding box center [343, 88] width 28 height 14
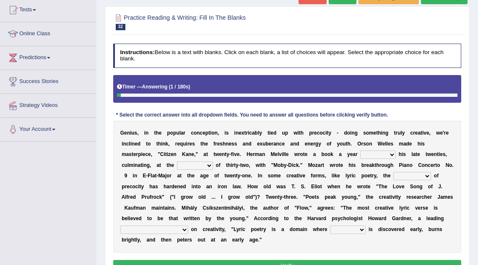
scroll to position [91, 0]
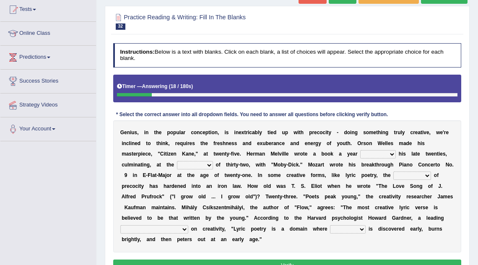
click at [376, 155] on select "on without through over" at bounding box center [378, 154] width 36 height 8
select select "through"
click at [362, 150] on select "on without through over" at bounding box center [378, 154] width 36 height 8
click at [198, 164] on select "proportion rate age cost" at bounding box center [195, 165] width 36 height 8
select select "age"
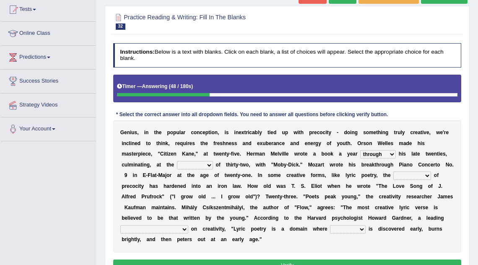
click at [177, 161] on select "proportion rate age cost" at bounding box center [195, 165] width 36 height 8
click at [431, 178] on select "junction importance structure inferiority" at bounding box center [413, 176] width 38 height 8
select select "importance"
click at [406, 172] on select "junction importance structure inferiority" at bounding box center [413, 176] width 38 height 8
click at [149, 226] on select "master supremacy authority atheist" at bounding box center [154, 229] width 68 height 8
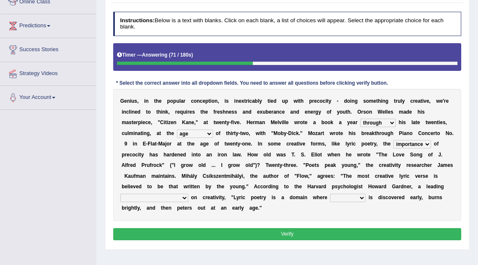
scroll to position [141, 0]
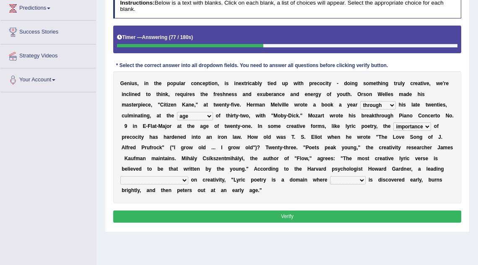
click at [149, 181] on select "master supremacy authority atheist" at bounding box center [154, 180] width 68 height 8
select select "authority"
click at [120, 176] on select "master supremacy authority atheist" at bounding box center [154, 180] width 68 height 8
click at [330, 181] on select "fire derk offender talent" at bounding box center [348, 180] width 36 height 8
select select "talent"
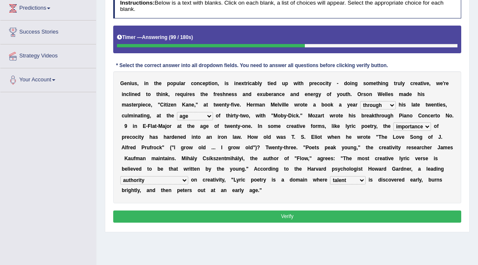
click at [330, 176] on select "fire derk offender talent" at bounding box center [348, 180] width 36 height 8
click at [237, 211] on button "Verify" at bounding box center [287, 217] width 349 height 12
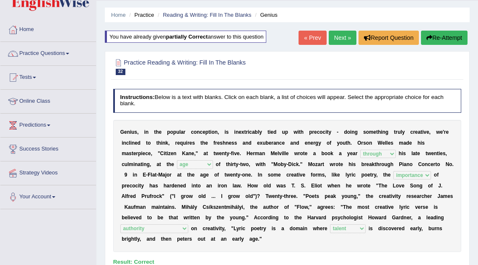
scroll to position [23, 0]
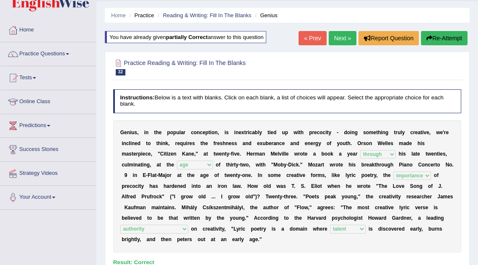
click at [336, 41] on link "Next »" at bounding box center [343, 38] width 28 height 14
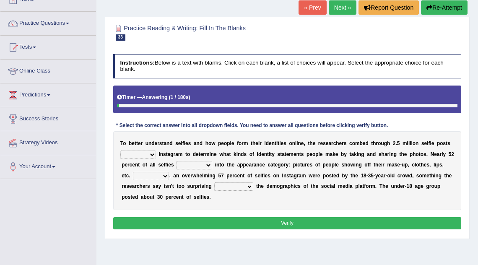
scroll to position [55, 0]
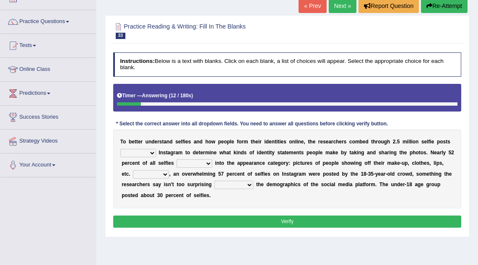
click at [151, 151] on select "of in above on" at bounding box center [138, 153] width 36 height 8
select select "in"
click at [120, 149] on select "of in above on" at bounding box center [138, 153] width 36 height 8
click at [139, 150] on select "of in above on" at bounding box center [138, 153] width 36 height 8
click at [195, 165] on select "fall fallen fell falls" at bounding box center [195, 163] width 36 height 8
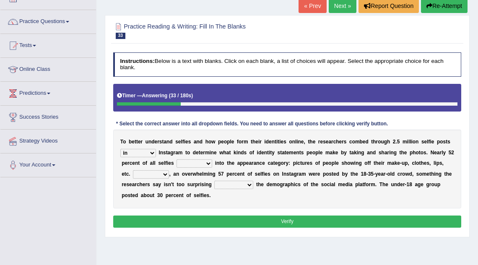
select select "falls"
click at [185, 159] on select "fall fallen fell falls" at bounding box center [195, 163] width 36 height 8
click at [160, 177] on select "Along with Although Overall However" at bounding box center [151, 174] width 36 height 8
click at [161, 172] on select "Along with Although Overall However" at bounding box center [151, 174] width 36 height 8
click at [133, 170] on select "Along with Although Overall However" at bounding box center [151, 174] width 36 height 8
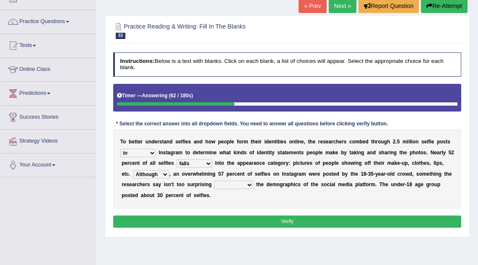
click at [151, 173] on select "Along with Although Overall However" at bounding box center [151, 174] width 36 height 8
select select "However"
click at [133, 170] on select "Along with Although Overall However" at bounding box center [151, 174] width 36 height 8
click at [235, 183] on select "consider considered considering to consider" at bounding box center [233, 185] width 39 height 8
select select "considering"
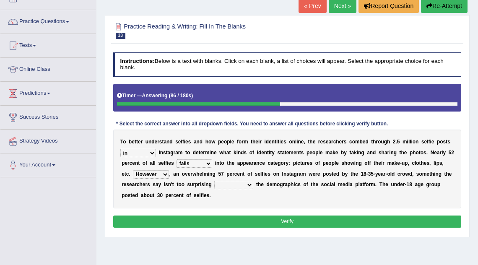
click at [214, 181] on select "consider considered considering to consider" at bounding box center [233, 185] width 39 height 8
click at [230, 218] on button "Verify" at bounding box center [287, 222] width 349 height 12
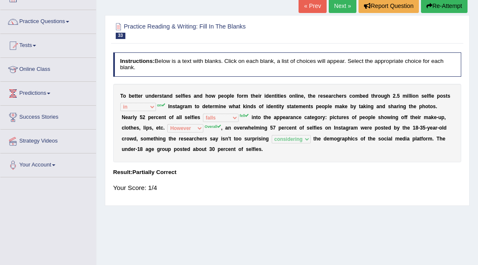
click at [341, 7] on link "Next »" at bounding box center [343, 6] width 28 height 14
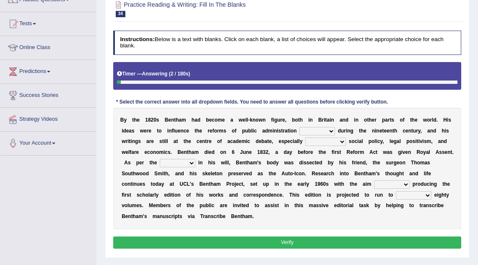
scroll to position [77, 0]
click at [318, 130] on select "made caused taken happened" at bounding box center [318, 131] width 36 height 8
select select "made"
click at [300, 127] on select "made caused taken happened" at bounding box center [318, 131] width 36 height 8
click at [331, 139] on select "as regards compared to as long as in case of" at bounding box center [325, 142] width 41 height 8
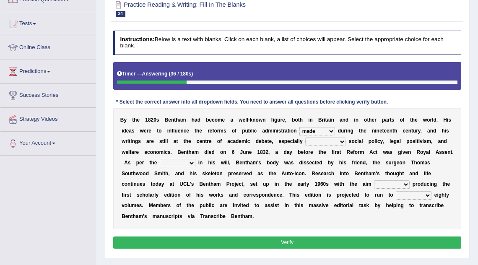
select select "compared to"
click at [306, 138] on select "as regards compared to as long as in case of" at bounding box center [325, 142] width 41 height 8
click at [174, 164] on select "directions parts categories levels" at bounding box center [178, 163] width 36 height 8
select select "parts"
click at [160, 159] on select "directions parts categories levels" at bounding box center [178, 163] width 36 height 8
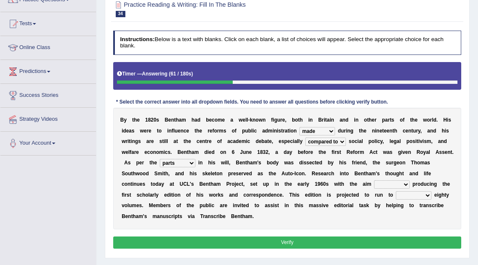
click at [391, 183] on select "for about as of" at bounding box center [392, 184] width 36 height 8
select select "of"
click at [374, 180] on select "for about as of" at bounding box center [392, 184] width 36 height 8
click at [414, 197] on select "mostly almost just some" at bounding box center [414, 195] width 36 height 8
select select "almost"
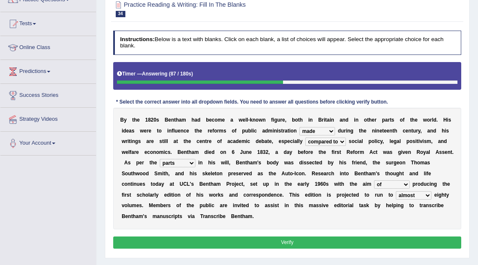
click at [396, 191] on select "mostly almost just some" at bounding box center [414, 195] width 36 height 8
click at [220, 244] on button "Verify" at bounding box center [287, 243] width 349 height 12
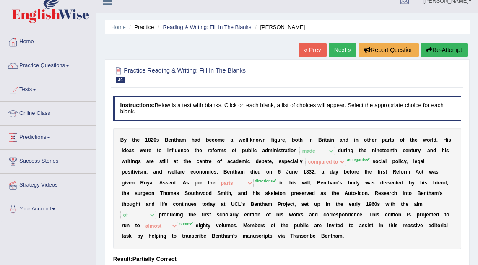
scroll to position [0, 0]
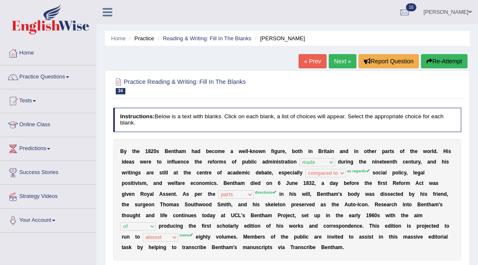
click at [337, 60] on link "Next »" at bounding box center [343, 61] width 28 height 14
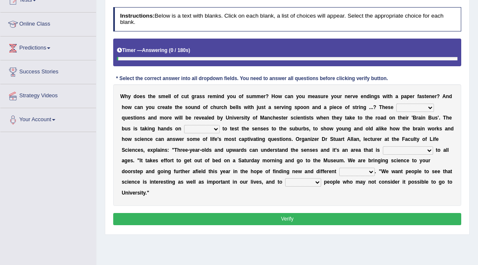
scroll to position [101, 0]
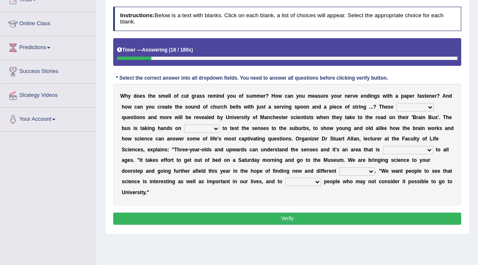
click at [404, 109] on select "fascinating unattended gratuitous underlying" at bounding box center [416, 107] width 38 height 8
select select "fascinating"
click at [397, 103] on select "fascinating unattended gratuitous underlying" at bounding box center [416, 107] width 38 height 8
click at [196, 128] on select "activities mages facets revenues" at bounding box center [202, 129] width 36 height 8
select select "activities"
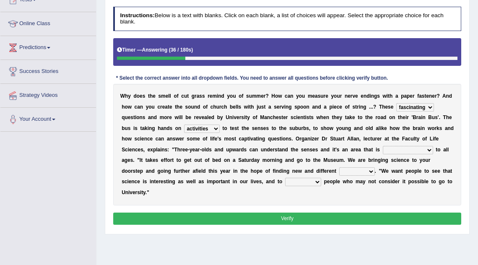
click at [184, 125] on select "activities mages facets revenues" at bounding box center [202, 129] width 36 height 8
click at [394, 149] on select "misleading disproportionate intriguing proximal" at bounding box center [408, 150] width 50 height 8
select select "misleading"
click at [383, 146] on select "misleading disproportionate intriguing proximal" at bounding box center [408, 150] width 50 height 8
click at [397, 151] on select "misleading disproportionate intriguing proximal" at bounding box center [408, 150] width 50 height 8
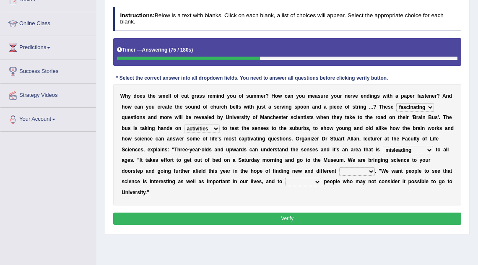
click at [347, 172] on select "groups mobs auditors audiences" at bounding box center [357, 171] width 36 height 8
select select "groups"
click at [339, 167] on select "groups mobs auditors audiences" at bounding box center [357, 171] width 36 height 8
click at [307, 182] on select "force plead credit encourage" at bounding box center [303, 182] width 36 height 8
click at [285, 178] on select "force plead credit encourage" at bounding box center [303, 182] width 36 height 8
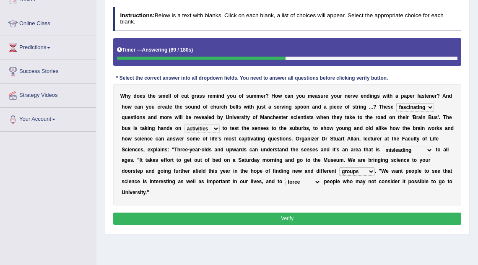
click at [298, 183] on select "force plead credit encourage" at bounding box center [303, 182] width 36 height 8
select select "encourage"
click at [285, 178] on select "force plead credit encourage" at bounding box center [303, 182] width 36 height 8
click at [326, 213] on button "Verify" at bounding box center [287, 219] width 349 height 12
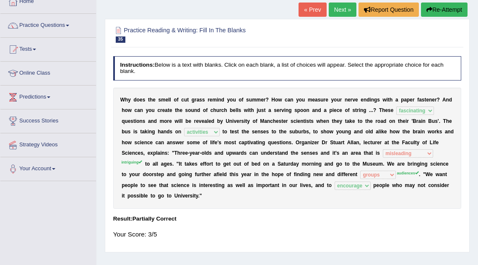
scroll to position [41, 0]
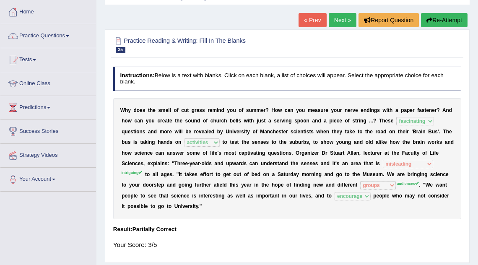
click at [343, 21] on link "Next »" at bounding box center [343, 20] width 28 height 14
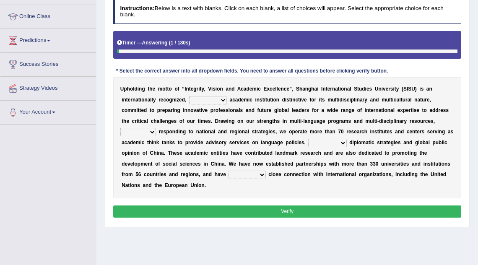
scroll to position [109, 0]
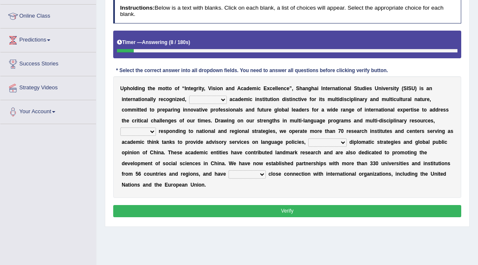
click at [211, 99] on select "universal amiable dishonest prestigious" at bounding box center [208, 100] width 38 height 8
select select "prestigious"
click at [189, 96] on select "universal amiable dishonest prestigious" at bounding box center [208, 100] width 38 height 8
click at [151, 125] on div "U p h o l d i n g t h e m o t t o o f “ I n t e g r i t y , V i s i o n a n d A…" at bounding box center [287, 136] width 349 height 121
click at [146, 136] on div "U p h o l d i n g t h e m o t t o o f “ I n t e g r i t y , V i s i o n a n d A…" at bounding box center [287, 136] width 349 height 121
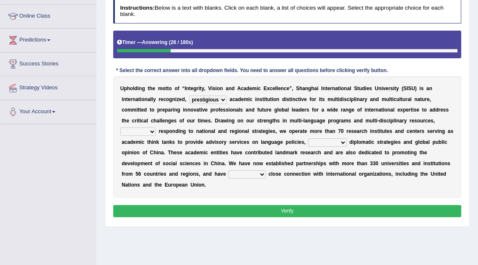
click at [147, 134] on select "of as with while" at bounding box center [138, 132] width 36 height 8
select select "while"
click at [120, 128] on select "of as with while" at bounding box center [138, 132] width 36 height 8
click at [321, 145] on select "city's country's university's province's" at bounding box center [327, 142] width 38 height 8
click at [308, 138] on select "city's country's university's province's" at bounding box center [327, 142] width 38 height 8
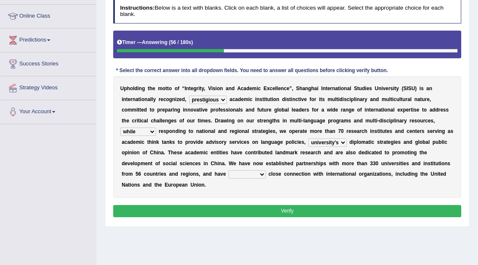
click at [325, 142] on select "city's country's university's province's" at bounding box center [327, 142] width 38 height 8
click at [326, 142] on select "city's country's university's province's" at bounding box center [327, 142] width 38 height 8
select select "province's"
click at [308, 138] on select "city's country's university's province's" at bounding box center [327, 142] width 38 height 8
click at [254, 174] on select "maintained disarmed displaced revised" at bounding box center [247, 174] width 37 height 8
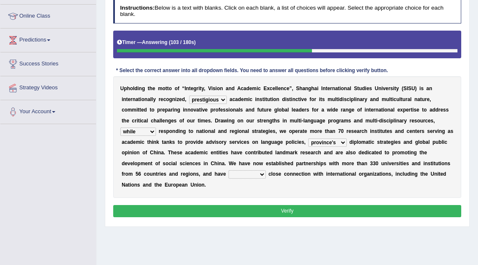
select select "maintained"
click at [229, 170] on select "maintained disarmed displaced revised" at bounding box center [247, 174] width 37 height 8
click at [326, 144] on select "city's country's university's province's" at bounding box center [327, 142] width 38 height 8
select select "university's"
click at [308, 138] on select "city's country's university's province's" at bounding box center [327, 142] width 38 height 8
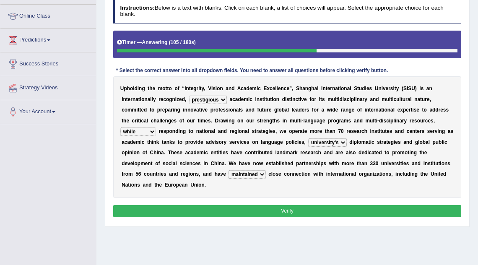
click at [269, 209] on button "Verify" at bounding box center [287, 211] width 349 height 12
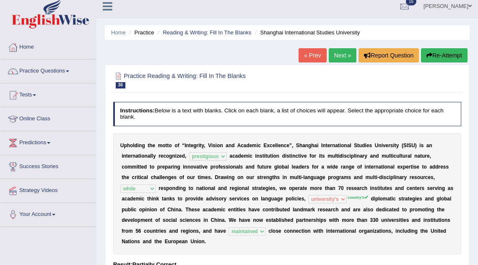
scroll to position [0, 0]
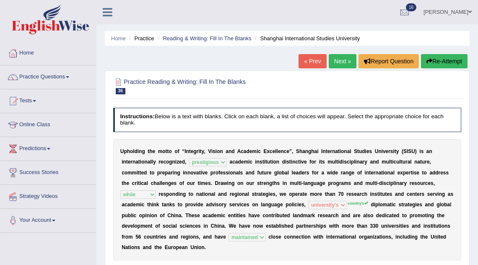
click at [344, 65] on link "Next »" at bounding box center [343, 61] width 28 height 14
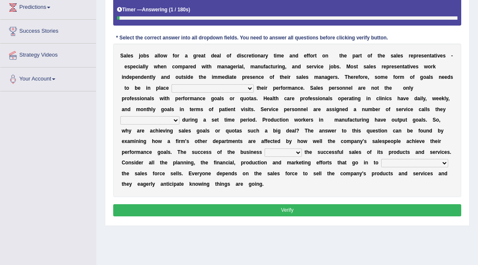
scroll to position [142, 0]
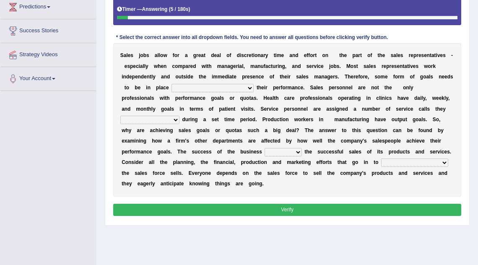
click at [206, 88] on select "as motive and guide should motivate and guide to help motivate and guide as hel…" at bounding box center [213, 88] width 82 height 8
select select "to help motivate and guide"
click at [172, 84] on select "as motive and guide should motivate and guide to help motivate and guide as hel…" at bounding box center [213, 88] width 82 height 8
click at [209, 89] on select "as motive and guide should motivate and guide to help motivate and guide as hel…" at bounding box center [213, 88] width 82 height 8
click at [175, 119] on select "can perform must perform often are performed might be performing" at bounding box center [149, 120] width 59 height 8
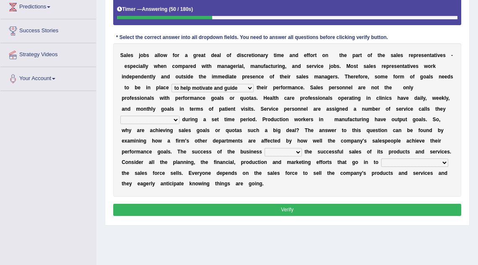
select select "can perform"
click at [120, 116] on select "can perform must perform often are performed might be performing" at bounding box center [149, 120] width 59 height 8
click at [281, 151] on select "hinges on is set at lasts until look ahead" at bounding box center [283, 152] width 37 height 8
select select "is set at"
click at [265, 148] on select "hinges on is set at lasts until look ahead" at bounding box center [283, 152] width 37 height 8
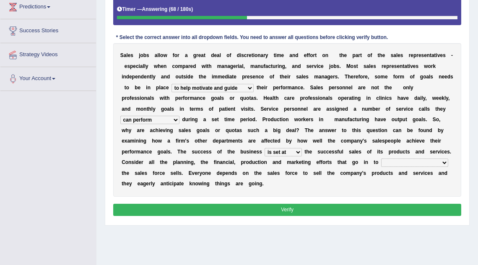
click at [397, 164] on select "describing how producing what constructing how much analyzing where" at bounding box center [414, 163] width 67 height 8
select select "describing how"
click at [381, 159] on select "describing how producing what constructing how much analyzing where" at bounding box center [414, 163] width 67 height 8
click at [335, 206] on button "Verify" at bounding box center [287, 210] width 349 height 12
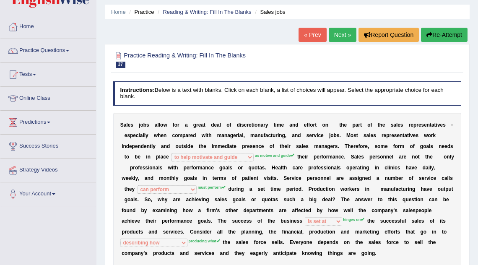
scroll to position [0, 0]
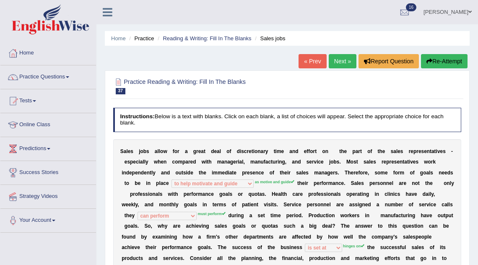
click at [335, 53] on div "Home Practice Reading & Writing: Fill In The Blanks Sales jobs « Prev Next » Re…" at bounding box center [288, 210] width 382 height 420
click at [122, 36] on link "Home" at bounding box center [118, 38] width 15 height 6
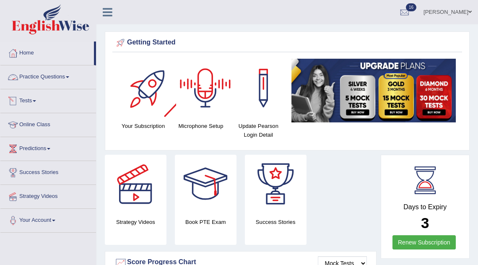
click at [53, 75] on link "Practice Questions" at bounding box center [48, 75] width 96 height 21
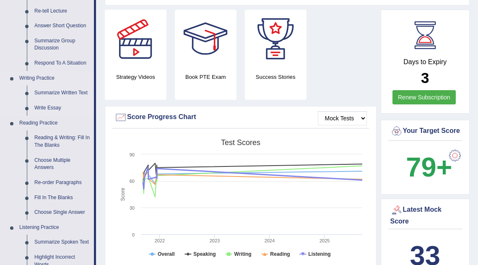
scroll to position [146, 0]
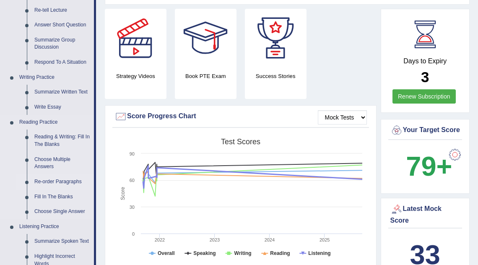
click at [54, 183] on link "Re-order Paragraphs" at bounding box center [62, 182] width 63 height 15
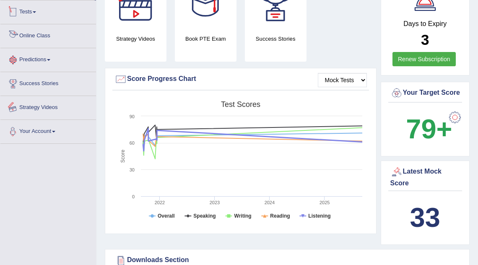
scroll to position [293, 0]
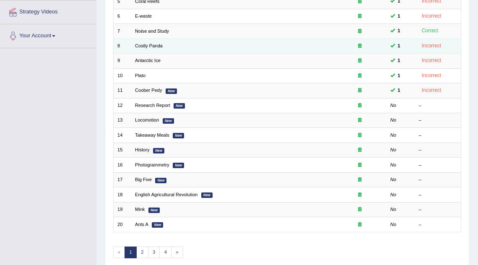
scroll to position [216, 0]
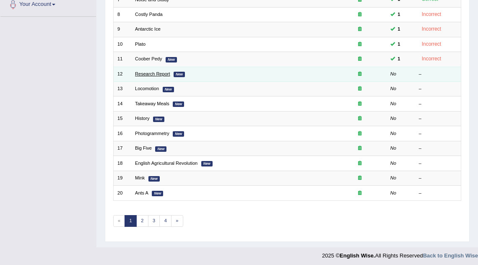
click at [155, 73] on link "Research Report" at bounding box center [152, 73] width 35 height 5
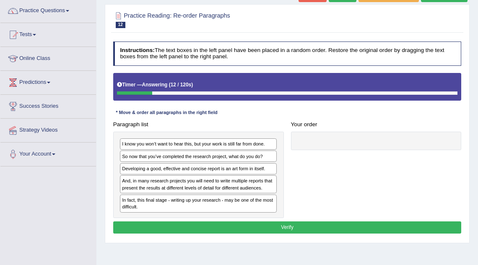
scroll to position [67, 0]
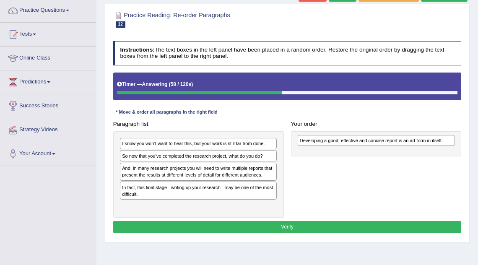
drag, startPoint x: 181, startPoint y: 167, endPoint x: 392, endPoint y: 143, distance: 212.4
click at [392, 143] on div "Developing a good, effective and concise report is an art form in itself." at bounding box center [376, 140] width 157 height 11
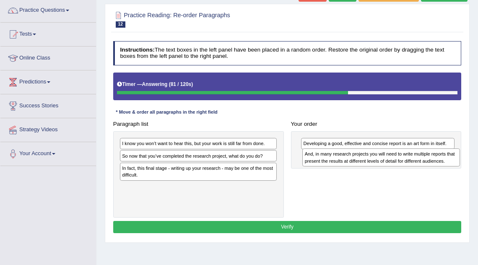
drag, startPoint x: 203, startPoint y: 173, endPoint x: 420, endPoint y: 165, distance: 217.1
click at [420, 165] on div "And, in many research projects you will need to write multiple reports that pre…" at bounding box center [381, 158] width 157 height 18
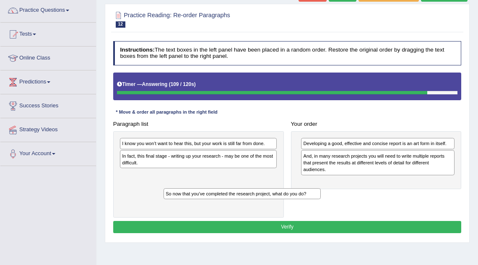
drag, startPoint x: 211, startPoint y: 156, endPoint x: 266, endPoint y: 210, distance: 76.9
click at [265, 209] on div "I know you won’t want to hear this, but your work is still far from done. So no…" at bounding box center [198, 174] width 171 height 86
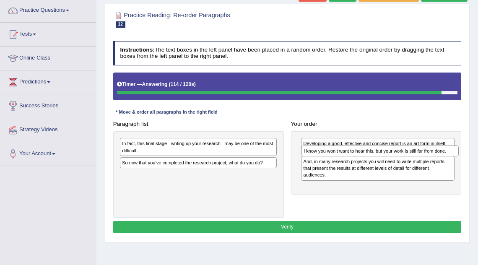
drag, startPoint x: 244, startPoint y: 146, endPoint x: 459, endPoint y: 159, distance: 216.0
click at [459, 159] on div "Paragraph list I know you won’t want to hear this, but your work is still far f…" at bounding box center [288, 168] width 356 height 100
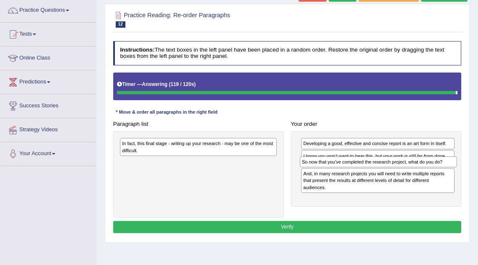
drag, startPoint x: 235, startPoint y: 162, endPoint x: 449, endPoint y: 168, distance: 214.1
click at [449, 168] on div "Paragraph list In fact, this final stage - writing up your research - may be on…" at bounding box center [288, 168] width 356 height 100
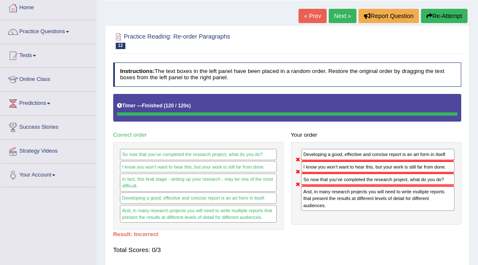
scroll to position [32, 0]
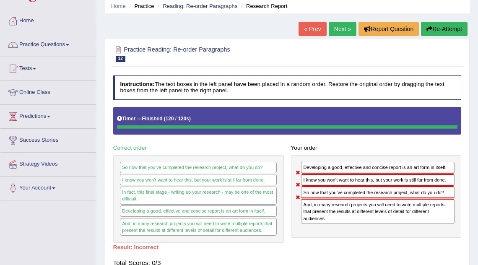
click at [343, 23] on link "Next »" at bounding box center [343, 29] width 28 height 14
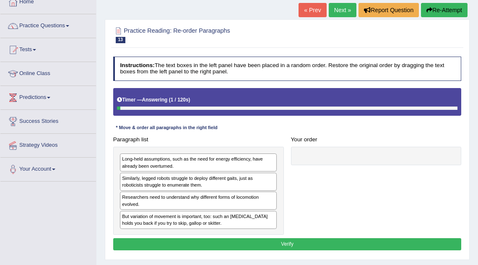
scroll to position [52, 0]
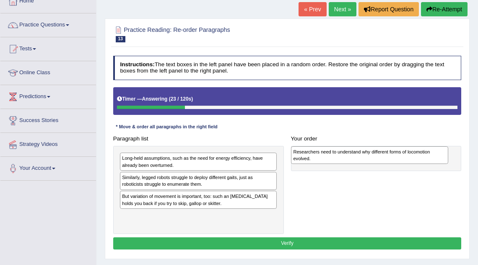
drag, startPoint x: 208, startPoint y: 202, endPoint x: 413, endPoint y: 160, distance: 209.3
click at [413, 160] on div "Researchers need to understand why different forms of locomotion evolved." at bounding box center [369, 155] width 157 height 18
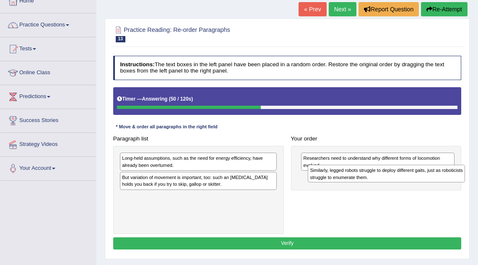
drag, startPoint x: 198, startPoint y: 180, endPoint x: 420, endPoint y: 179, distance: 222.4
click at [420, 179] on div "Similarly, legged robots struggle to deploy different gaits, just as roboticist…" at bounding box center [386, 174] width 157 height 18
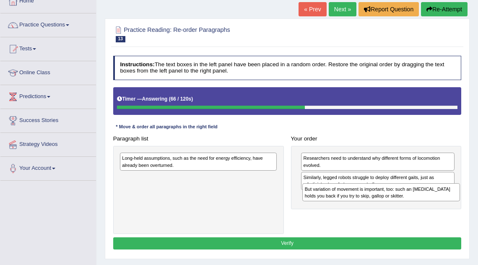
drag, startPoint x: 240, startPoint y: 181, endPoint x: 457, endPoint y: 201, distance: 217.9
click at [457, 201] on div "Paragraph list Long-held assumptions, such as the need for energy efficiency, h…" at bounding box center [288, 184] width 356 height 102
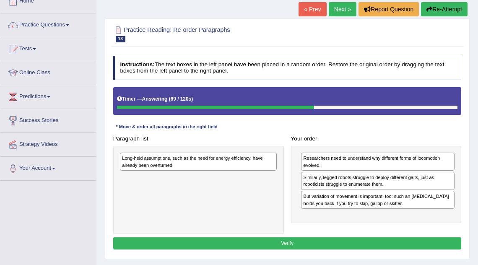
click at [241, 160] on div "Long-held assumptions, such as the need for energy efficiency, have already bee…" at bounding box center [198, 162] width 157 height 18
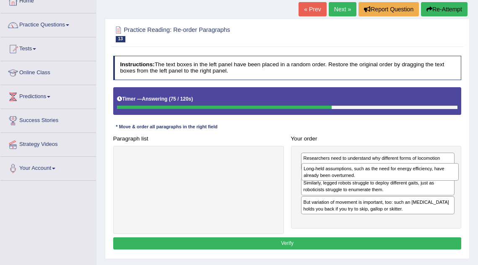
drag, startPoint x: 243, startPoint y: 163, endPoint x: 458, endPoint y: 179, distance: 215.0
click at [458, 179] on div "Long-held assumptions, such as the need for energy efficiency, have already bee…" at bounding box center [380, 172] width 157 height 18
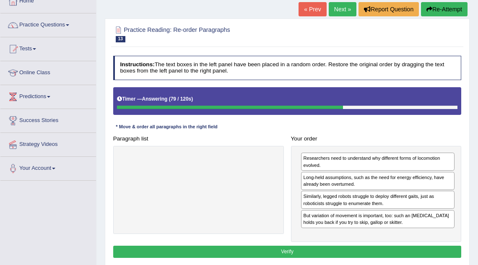
click at [375, 249] on button "Verify" at bounding box center [287, 252] width 349 height 12
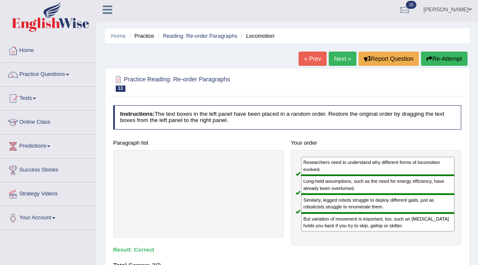
scroll to position [0, 0]
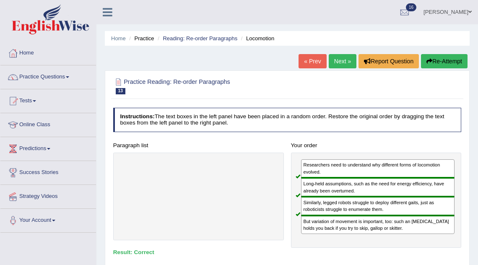
click at [341, 62] on link "Next »" at bounding box center [343, 61] width 28 height 14
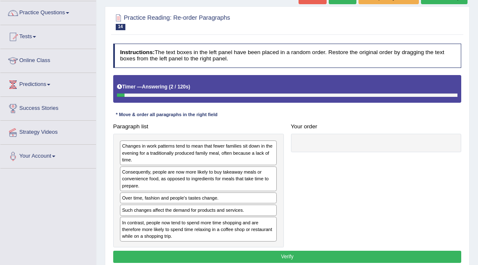
scroll to position [66, 0]
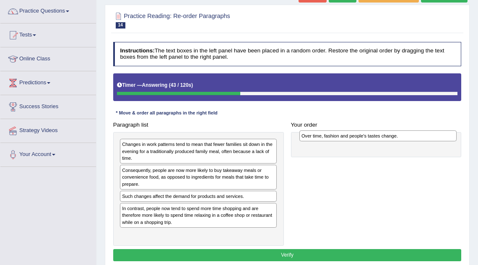
drag, startPoint x: 181, startPoint y: 196, endPoint x: 394, endPoint y: 139, distance: 220.8
click at [394, 139] on div "Over time, fashion and people's tastes change." at bounding box center [378, 135] width 157 height 11
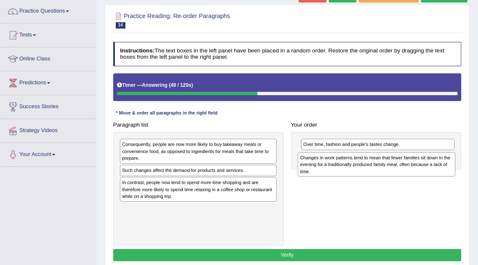
drag, startPoint x: 206, startPoint y: 152, endPoint x: 417, endPoint y: 171, distance: 212.4
click at [417, 171] on div "Changes in work patterns tend to mean that fewer families sit down in the eveni…" at bounding box center [376, 164] width 157 height 25
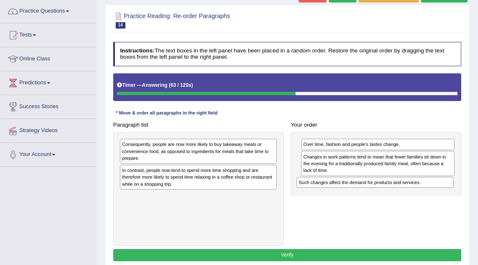
drag, startPoint x: 240, startPoint y: 172, endPoint x: 449, endPoint y: 195, distance: 211.0
click at [449, 195] on div "Paragraph list Consequently, people are now more likely to buy takeaway meals o…" at bounding box center [288, 182] width 356 height 127
drag, startPoint x: 234, startPoint y: 136, endPoint x: 227, endPoint y: 148, distance: 13.9
click at [227, 147] on div "Consequently, people are now more likely to buy takeaway meals or convenience f…" at bounding box center [198, 189] width 171 height 114
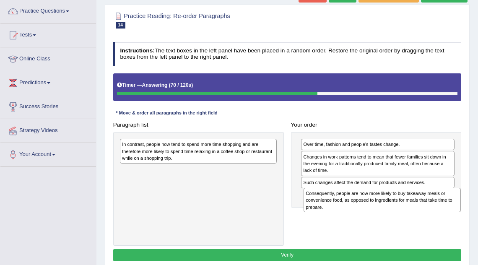
drag, startPoint x: 225, startPoint y: 156, endPoint x: 443, endPoint y: 217, distance: 226.5
click at [443, 217] on div "Paragraph list Consequently, people are now more likely to buy takeaway meals o…" at bounding box center [288, 182] width 356 height 127
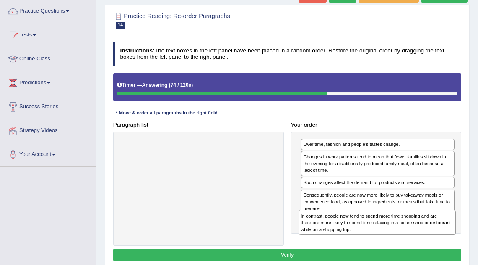
drag, startPoint x: 210, startPoint y: 153, endPoint x: 422, endPoint y: 240, distance: 229.7
click at [422, 240] on div "Paragraph list In contrast, people now tend to spend more time shopping and are…" at bounding box center [288, 182] width 356 height 127
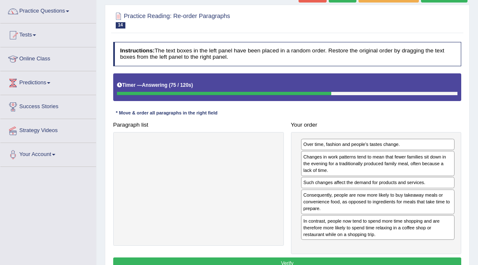
click at [344, 261] on button "Verify" at bounding box center [287, 264] width 349 height 12
